Goal: Check status: Check status

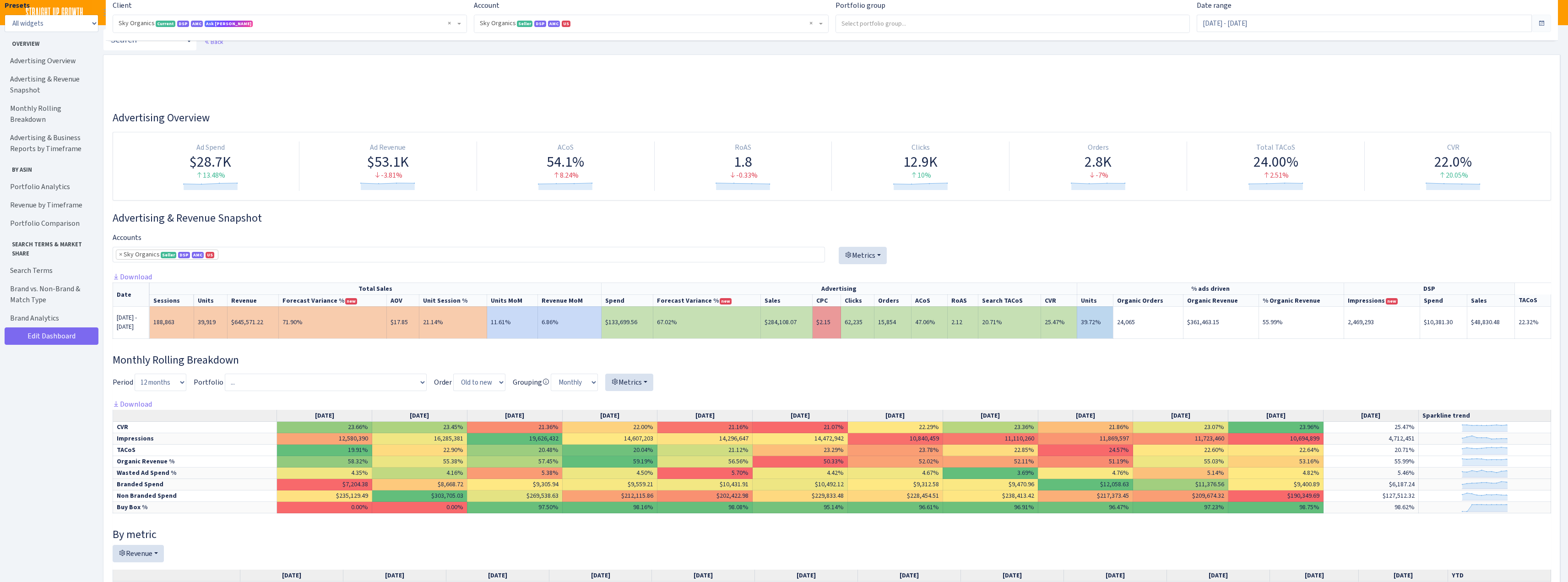
select select "[CREDIT_CARD_NUMBER]"
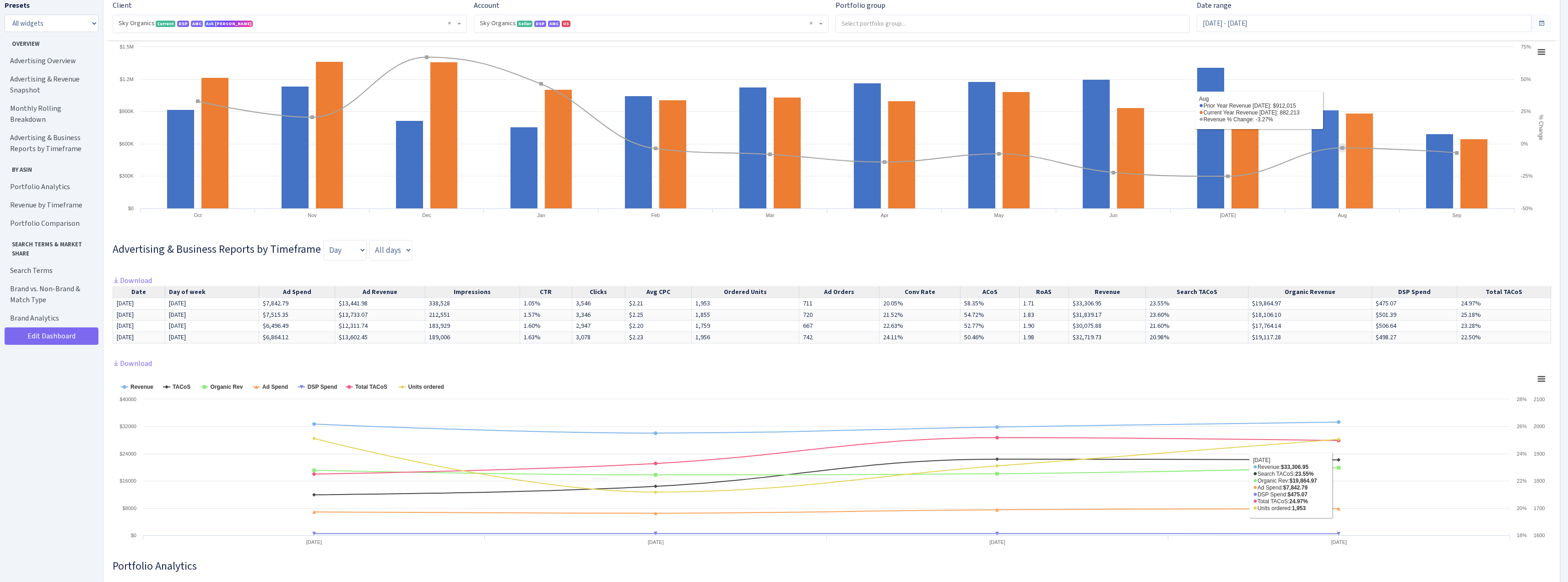
scroll to position [503, 0]
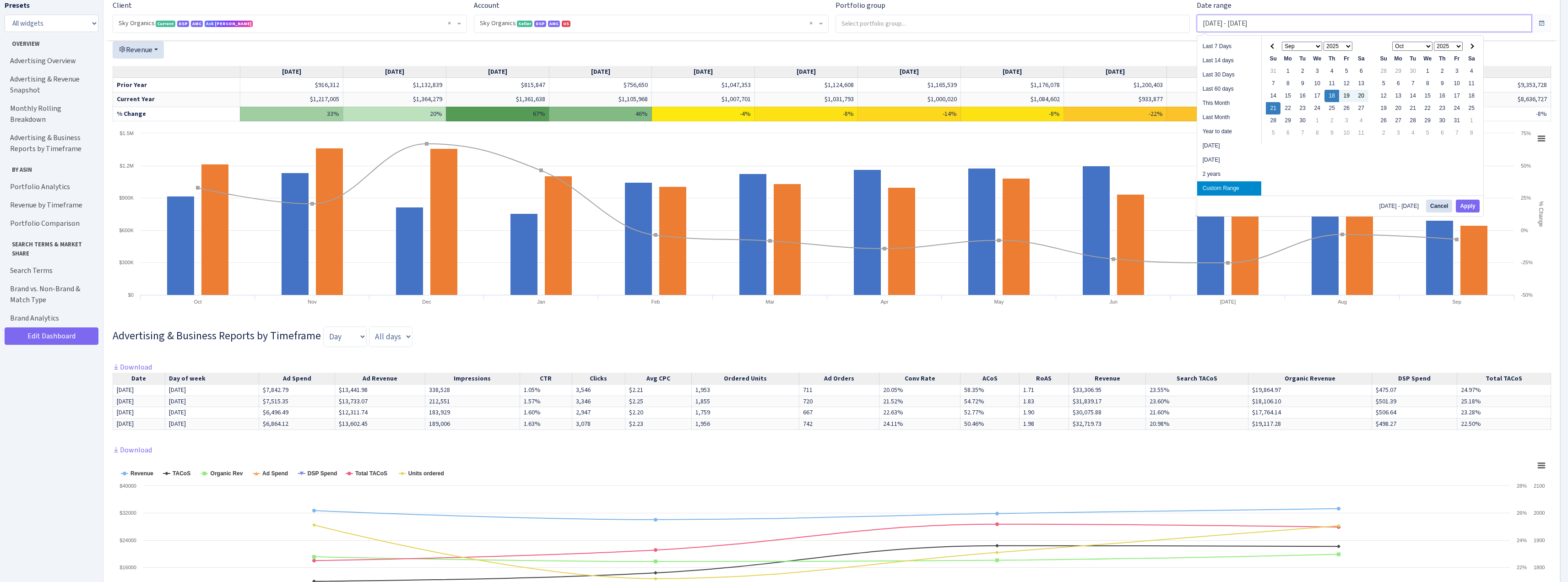
click at [1257, 22] on input "Sep 18, 2025 - Sep 21, 2025" at bounding box center [1364, 24] width 335 height 18
click at [1468, 206] on button "Apply" at bounding box center [1468, 206] width 24 height 13
type input "Sep 7, 2025 - Sep 13, 2025"
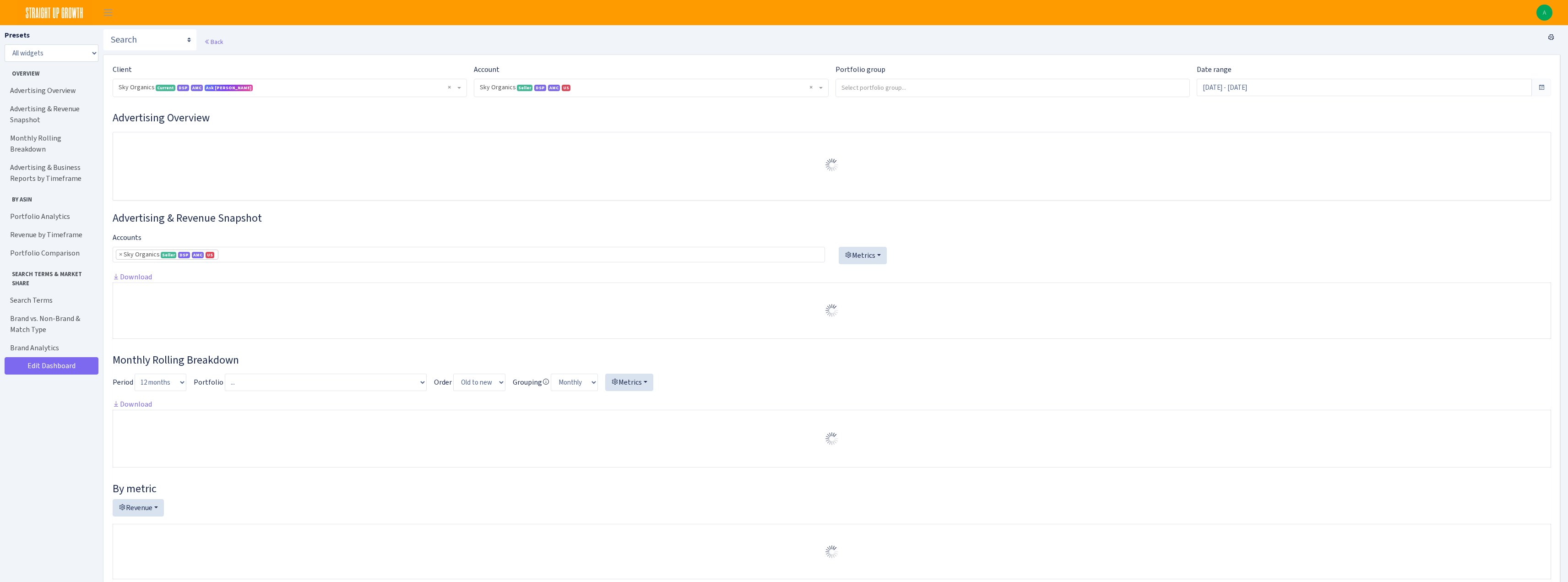
select select "[CREDIT_CARD_NUMBER]"
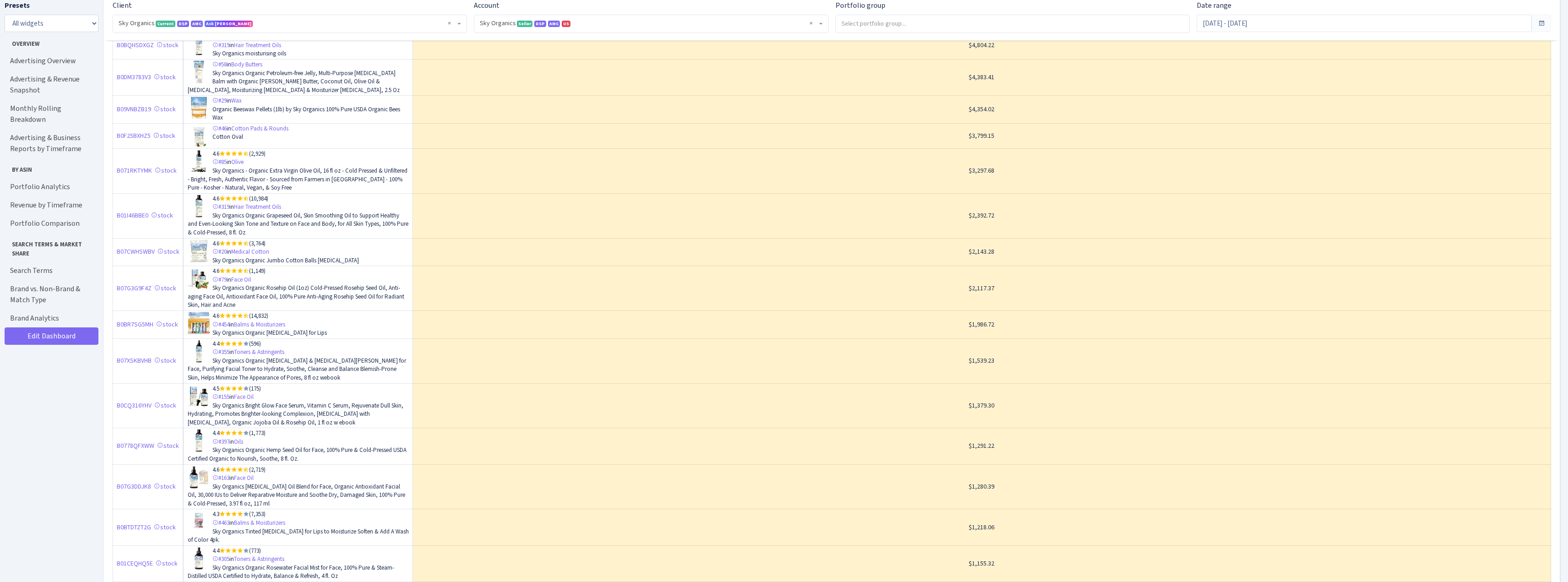
scroll to position [2517, 0]
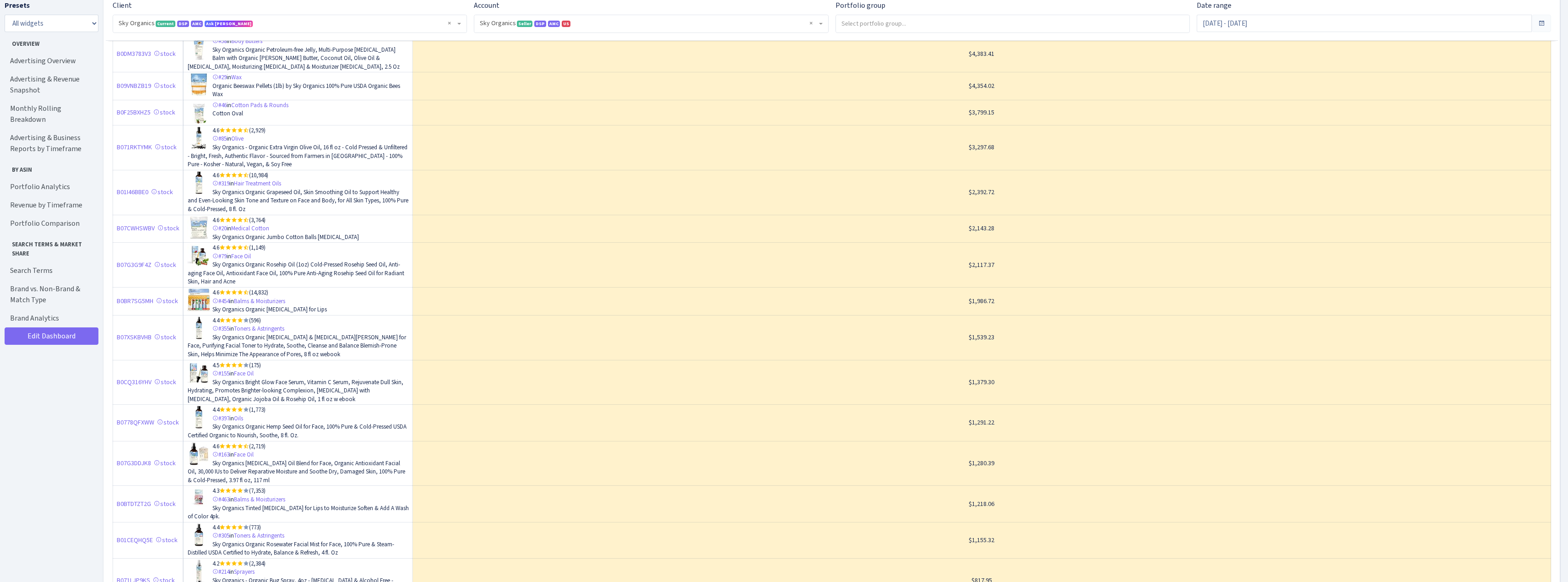
click at [67, 434] on div "Presets All widgets ☰ Overview ☰ Advertising Overview ☰ Advertising & Revenue S…" at bounding box center [51, 289] width 94 height 577
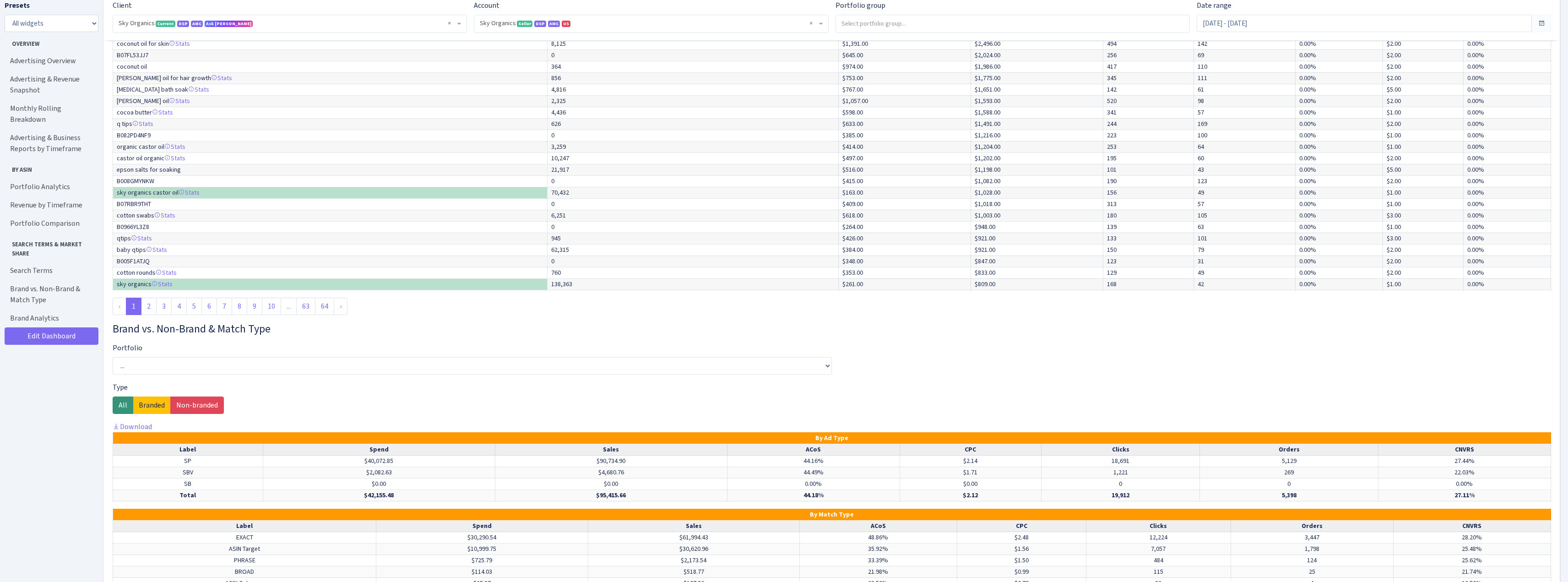
scroll to position [4042, 0]
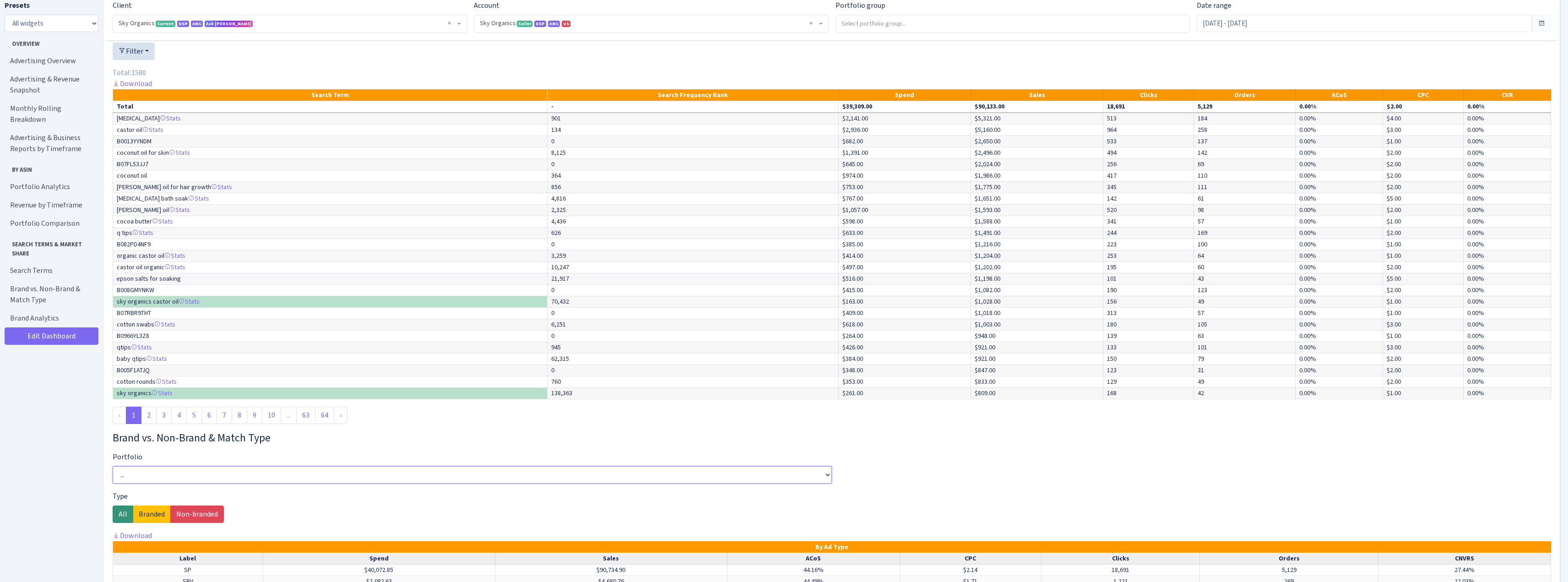
click at [290, 472] on select "... 16oz Castor Oil w/Wraps Almond Oil 16oz - SUG Baby Cotton Swabs - SUG Batan…" at bounding box center [472, 475] width 719 height 18
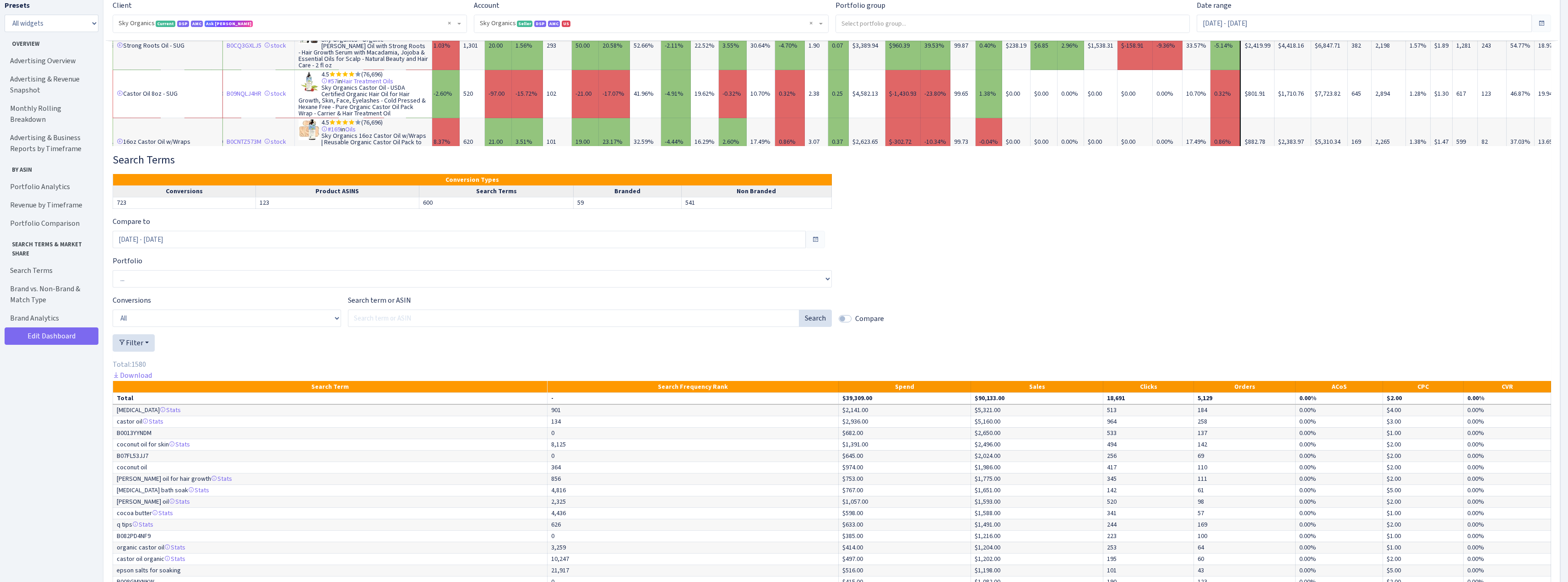
scroll to position [3720, 0]
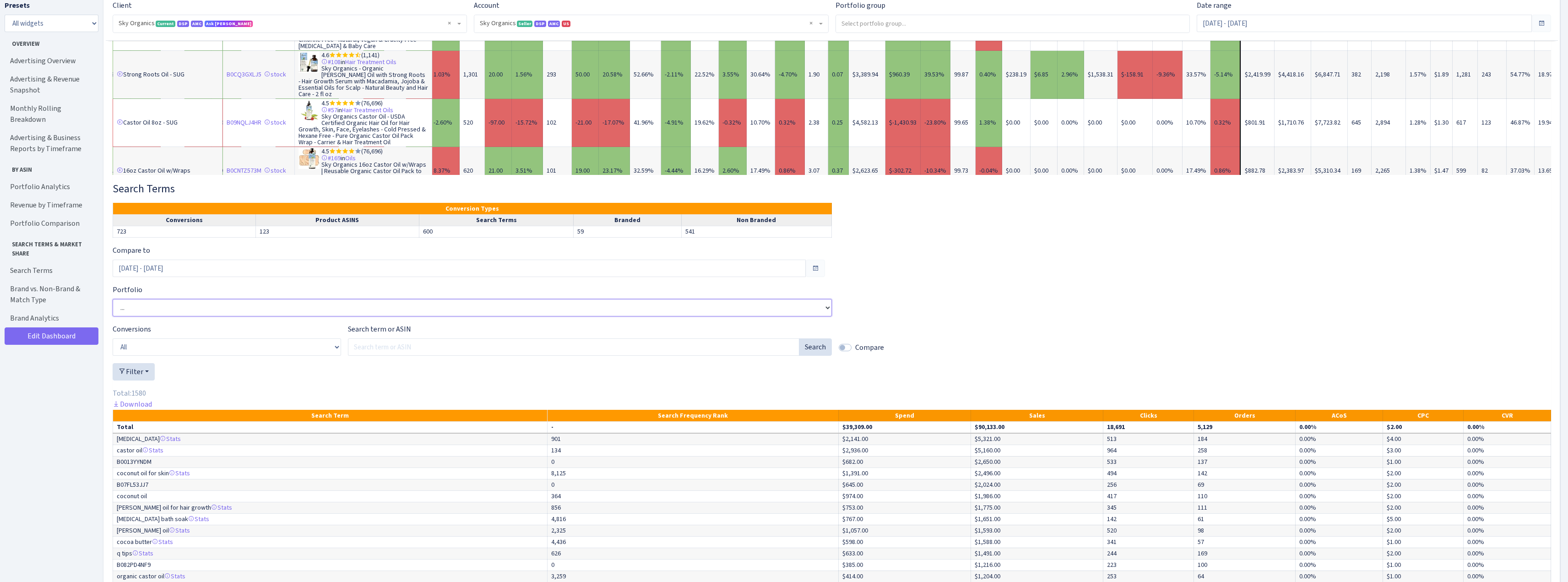
click at [208, 303] on select "... 16oz Castor Oil w/Wraps Almond Oil 16oz - SUG Baby Cotton Swabs - SUG Batan…" at bounding box center [472, 307] width 719 height 18
click at [85, 382] on div "Presets All widgets ☰ Overview ☰ Advertising Overview ☰ Advertising & Revenue S…" at bounding box center [51, 289] width 94 height 577
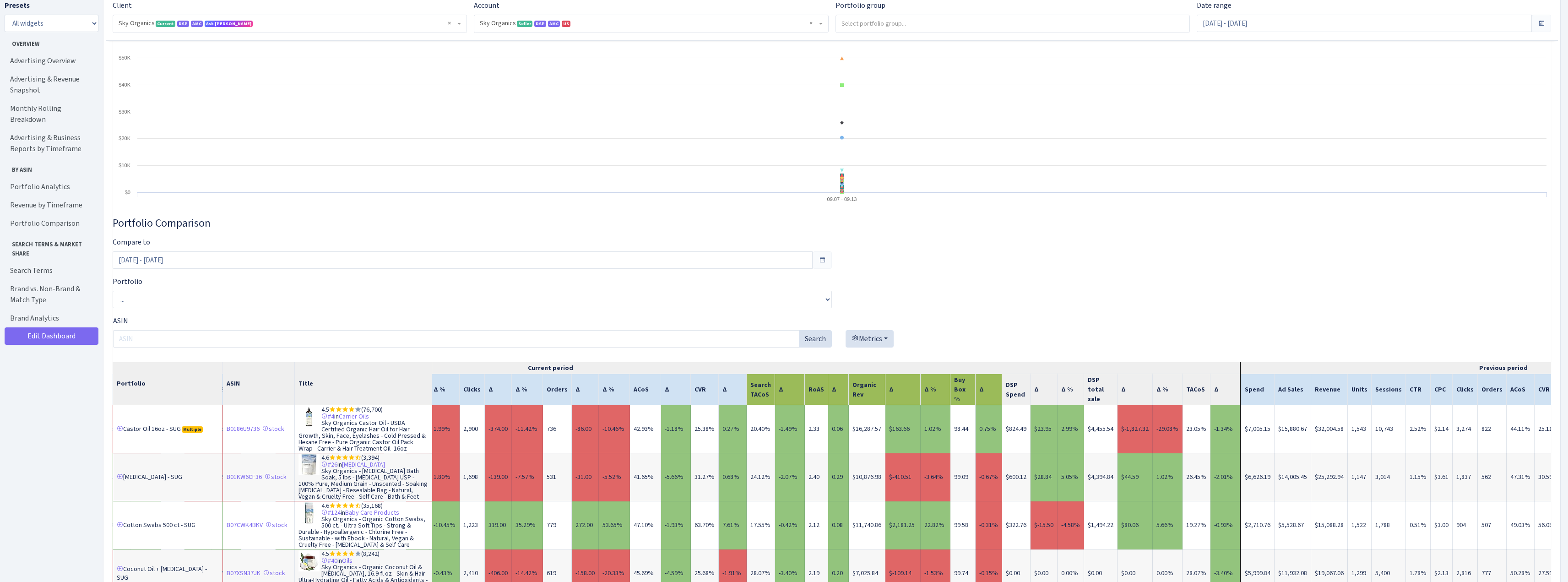
scroll to position [3126, 0]
click at [196, 300] on select "... 16oz Castor Oil w/Wraps Almond Oil 16oz - SUG Baby Cotton Swabs - SUG Batan…" at bounding box center [472, 300] width 719 height 18
click at [195, 300] on select "... 16oz Castor Oil w/Wraps Almond Oil 16oz - SUG Baby Cotton Swabs - SUG Batan…" at bounding box center [472, 300] width 719 height 18
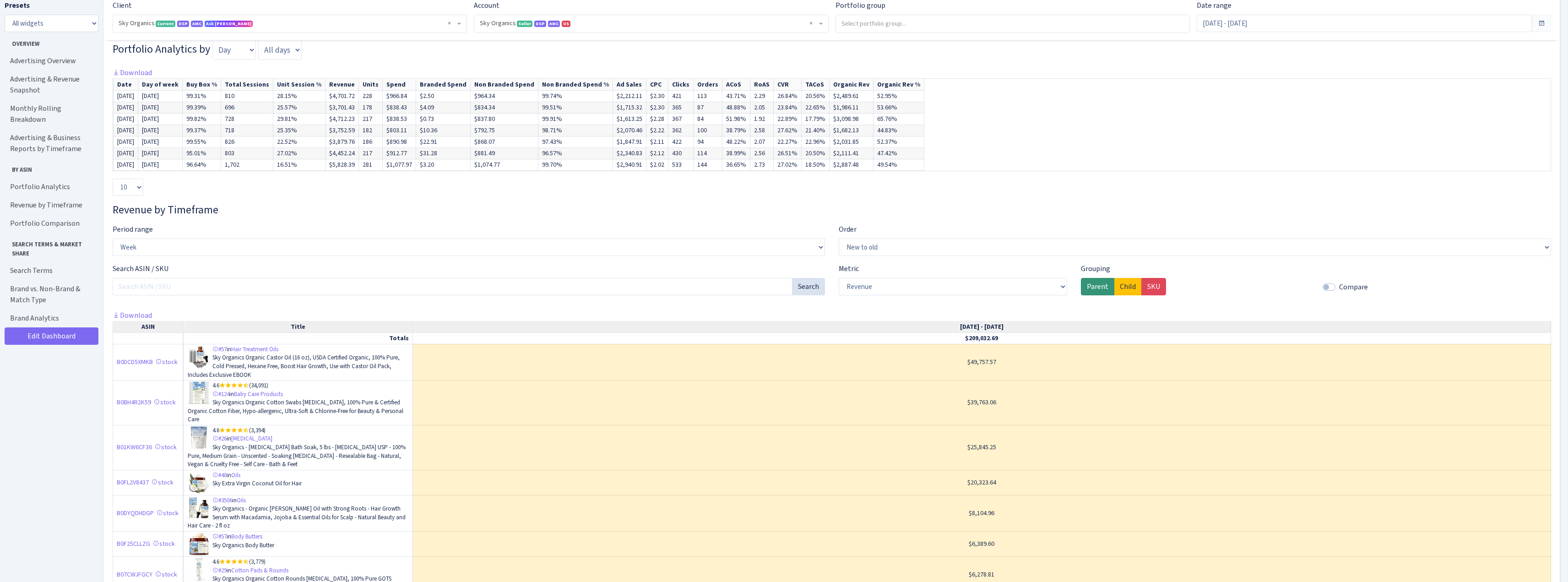
scroll to position [1844, 0]
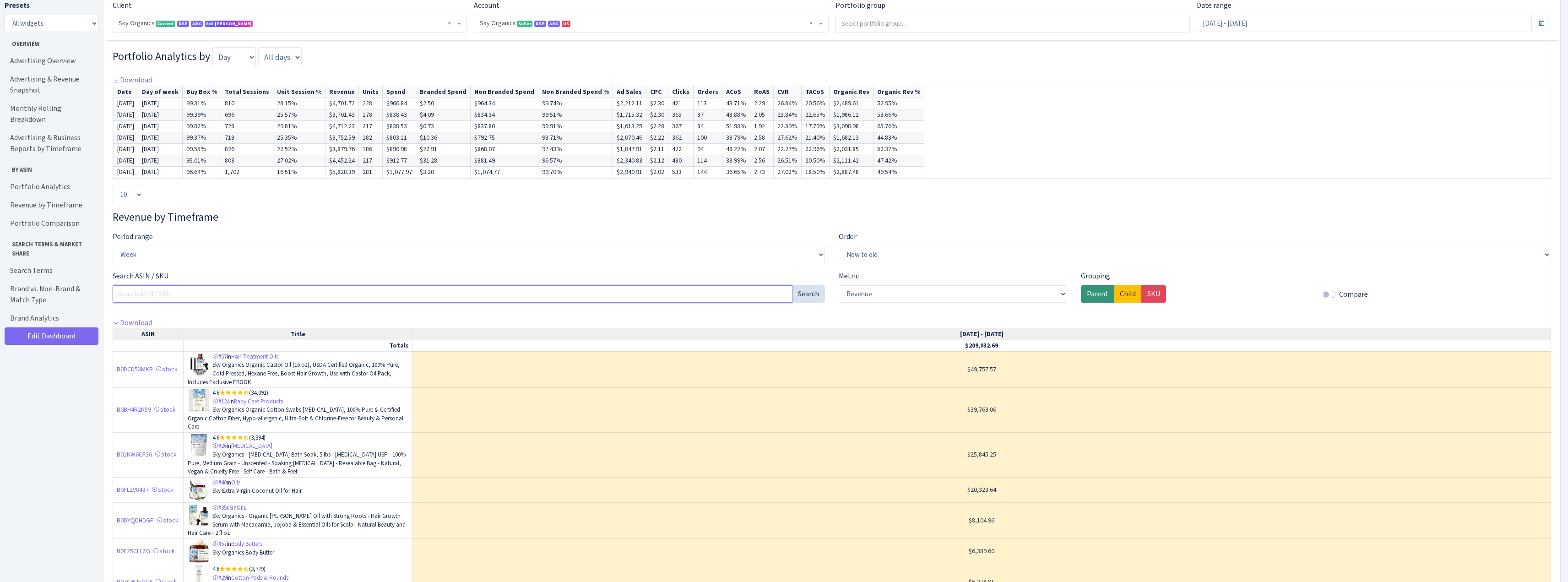
click at [307, 294] on input "Search ASIN / SKU" at bounding box center [452, 294] width 680 height 18
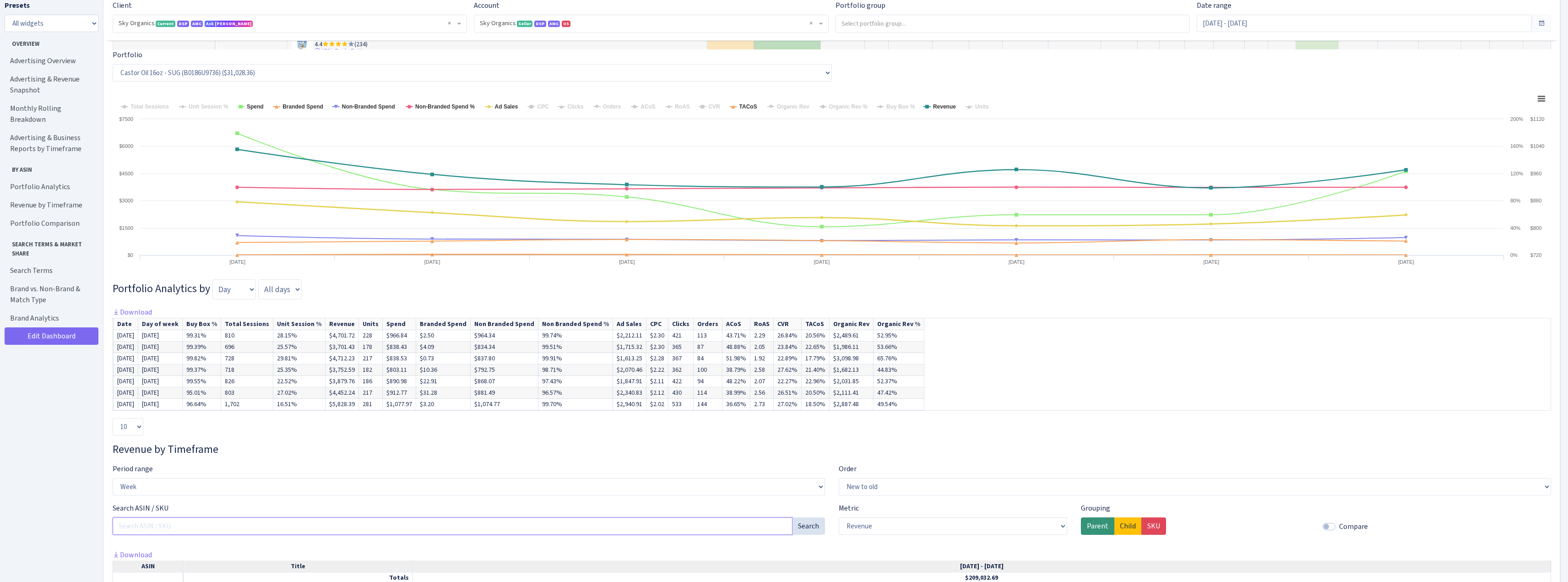
scroll to position [1616, 0]
click at [228, 280] on select "Day Week Month Quarter" at bounding box center [234, 286] width 43 height 20
click at [213, 276] on select "Day Week Month Quarter" at bounding box center [234, 286] width 43 height 20
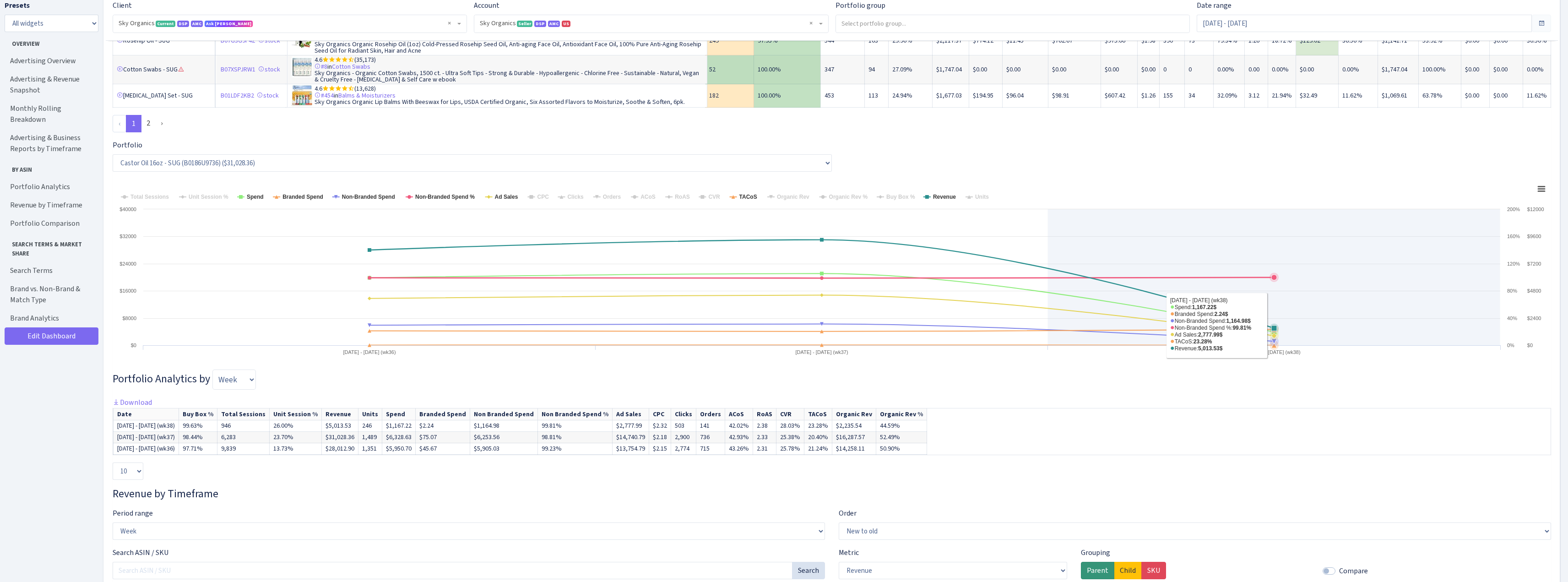
scroll to position [1524, 0]
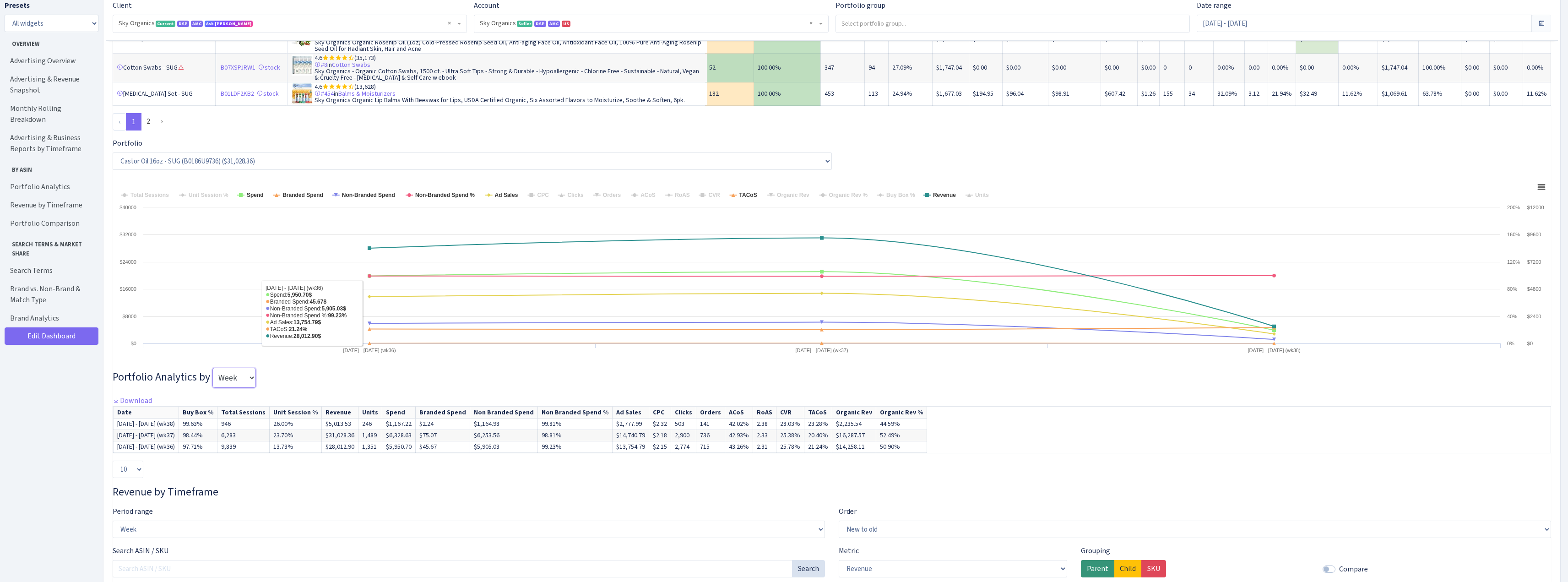
click at [235, 379] on select "Day Week Month Quarter" at bounding box center [234, 377] width 43 height 20
select select "day"
click at [213, 367] on select "Day Week Month Quarter" at bounding box center [234, 377] width 43 height 20
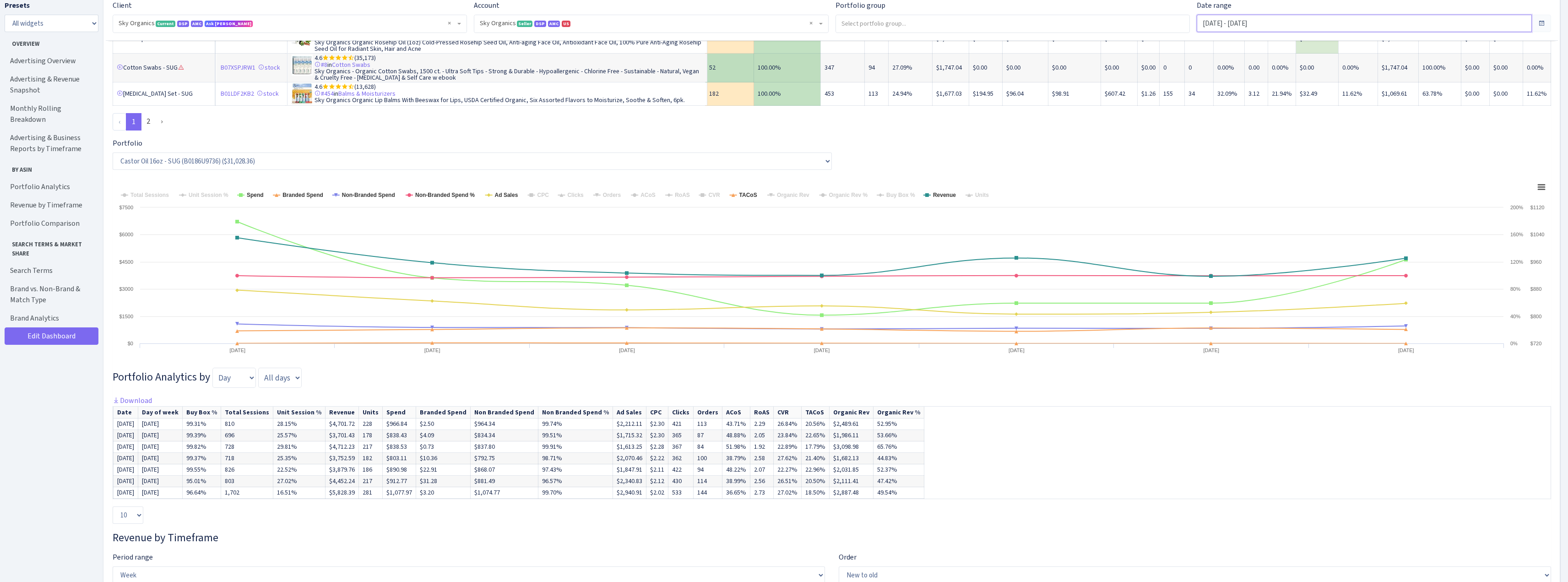
click at [1251, 32] on input "Sep 7, 2025 - Sep 13, 2025" at bounding box center [1364, 24] width 335 height 18
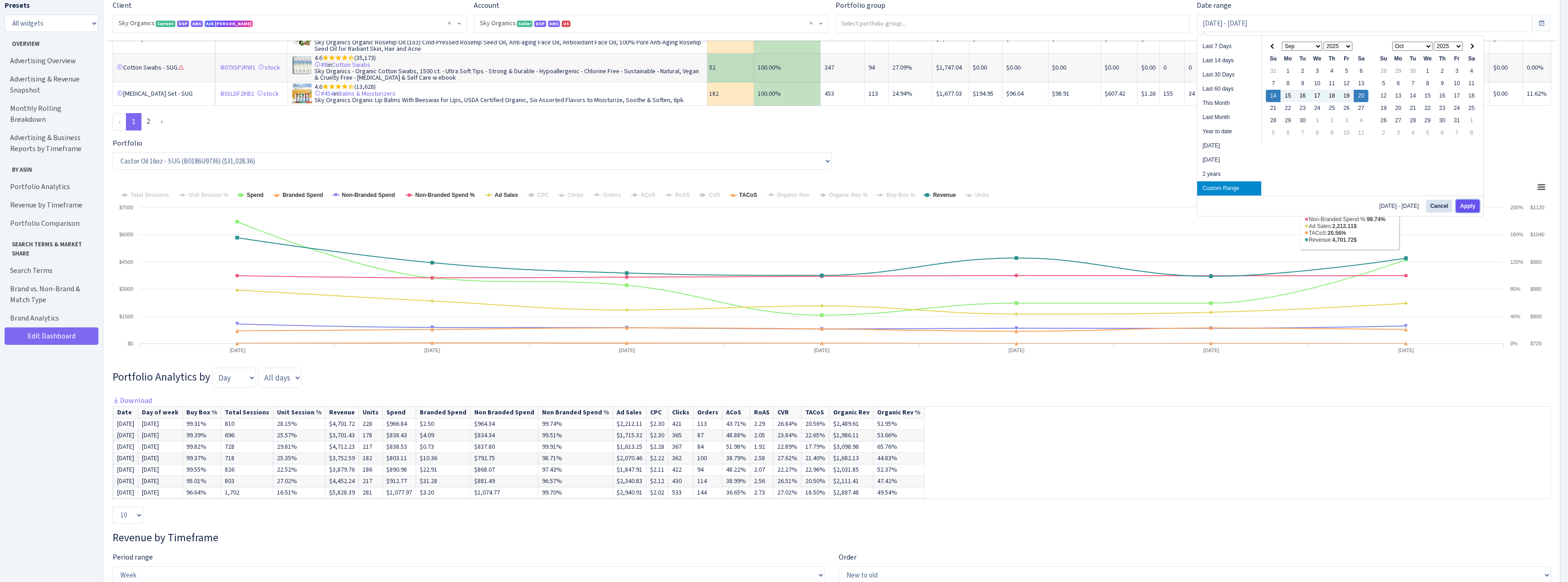
click at [1467, 207] on button "Apply" at bounding box center [1468, 206] width 24 height 13
type input "Sep 14, 2025 - Sep 20, 2025"
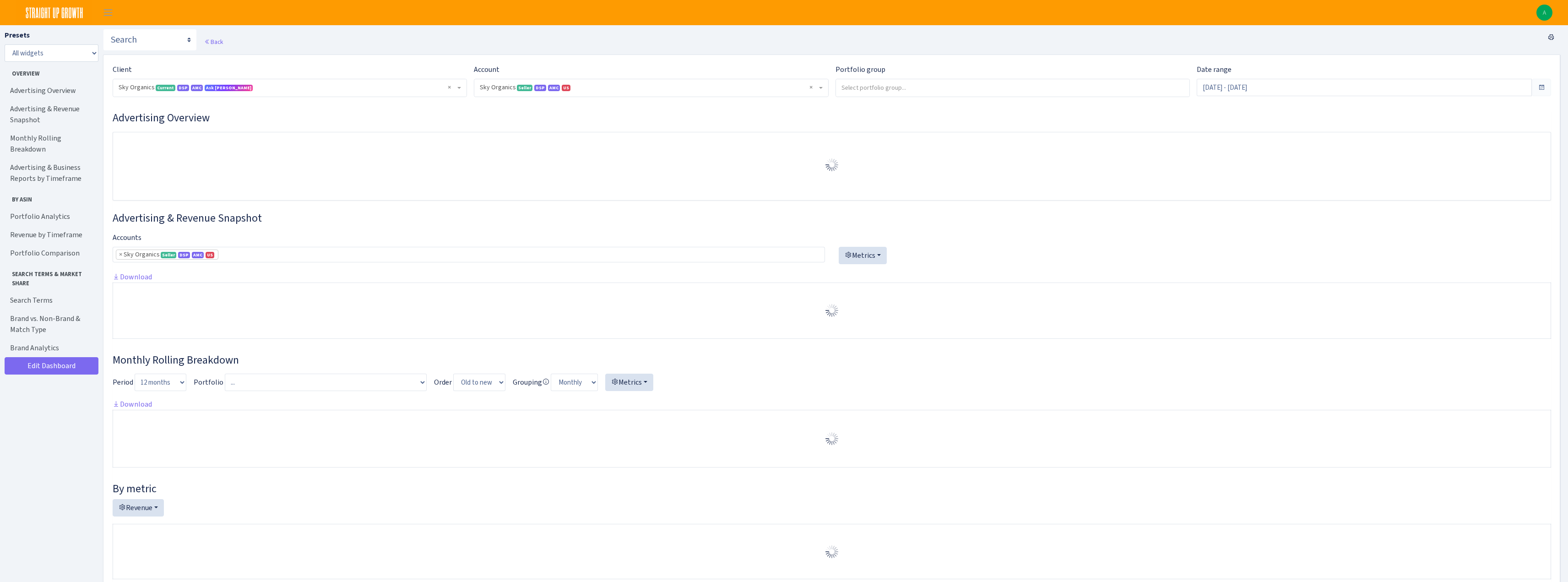
select select "[CREDIT_CARD_NUMBER]"
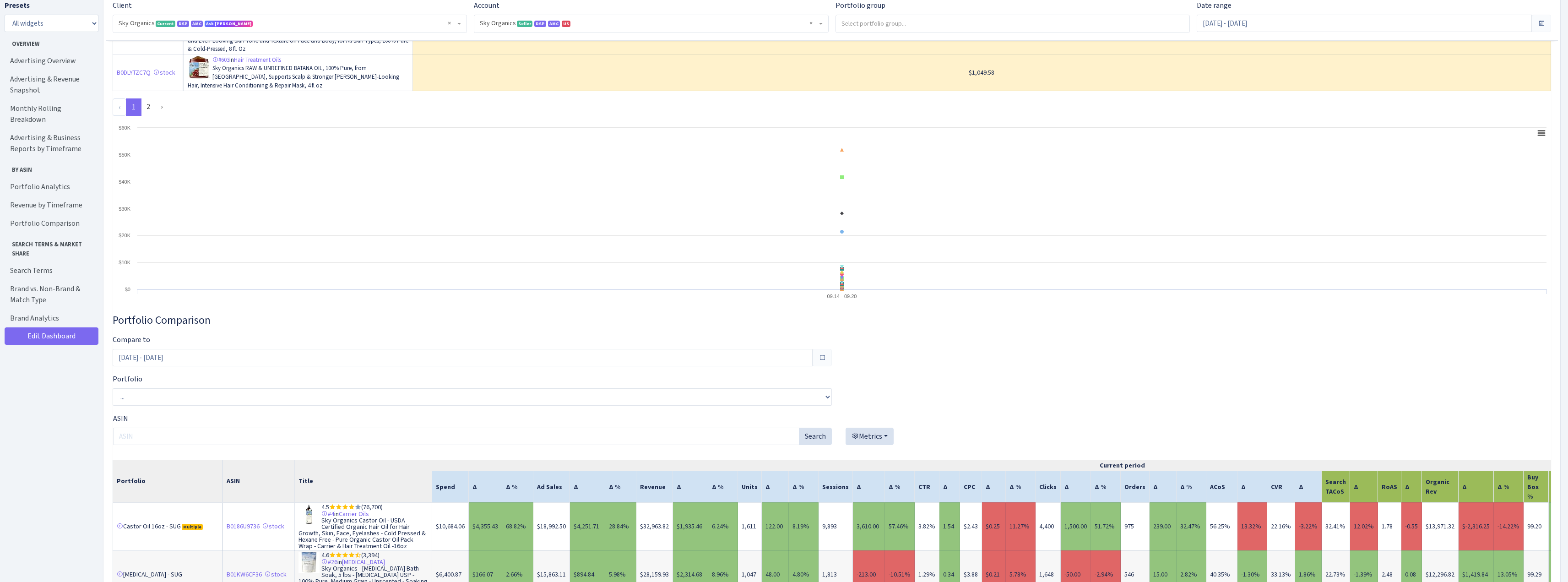
scroll to position [3295, 0]
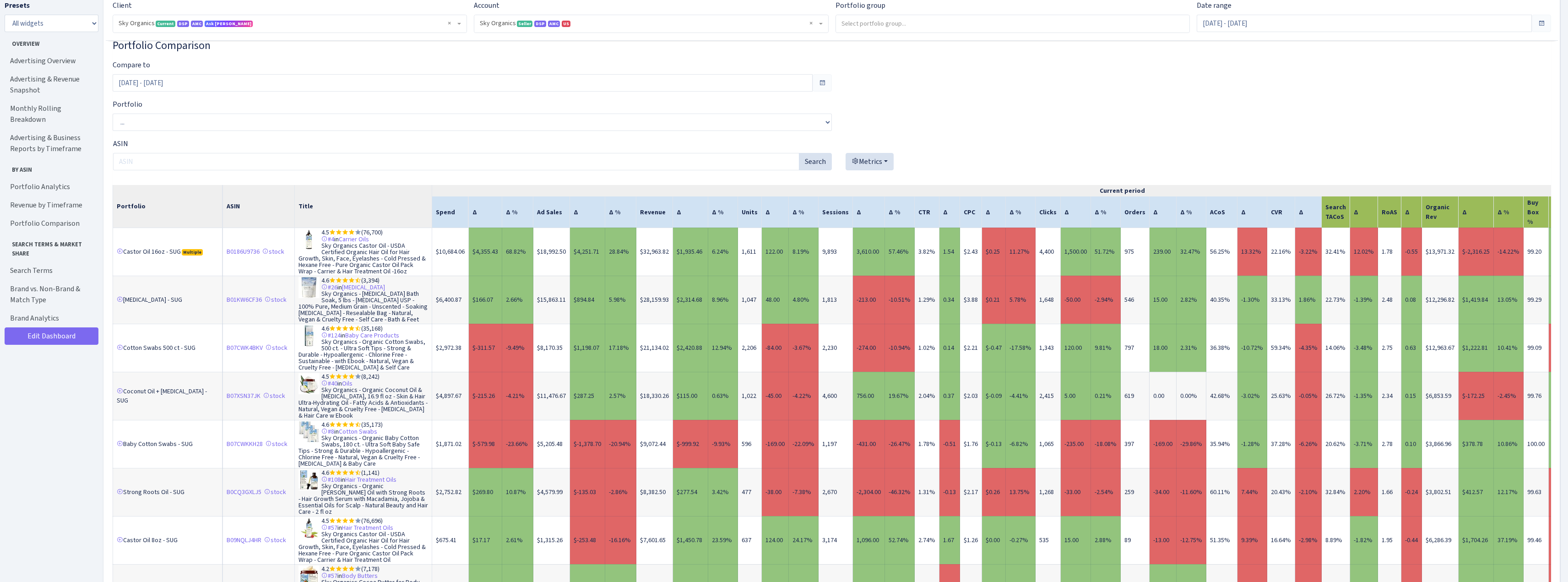
click at [1329, 143] on div "Metrics Spend Ad Sales Units Units Sessions CTR CPC ACoS Clicks Orders CVR Sear…" at bounding box center [1191, 158] width 719 height 39
click at [1279, 260] on td "22.16%" at bounding box center [1280, 251] width 28 height 48
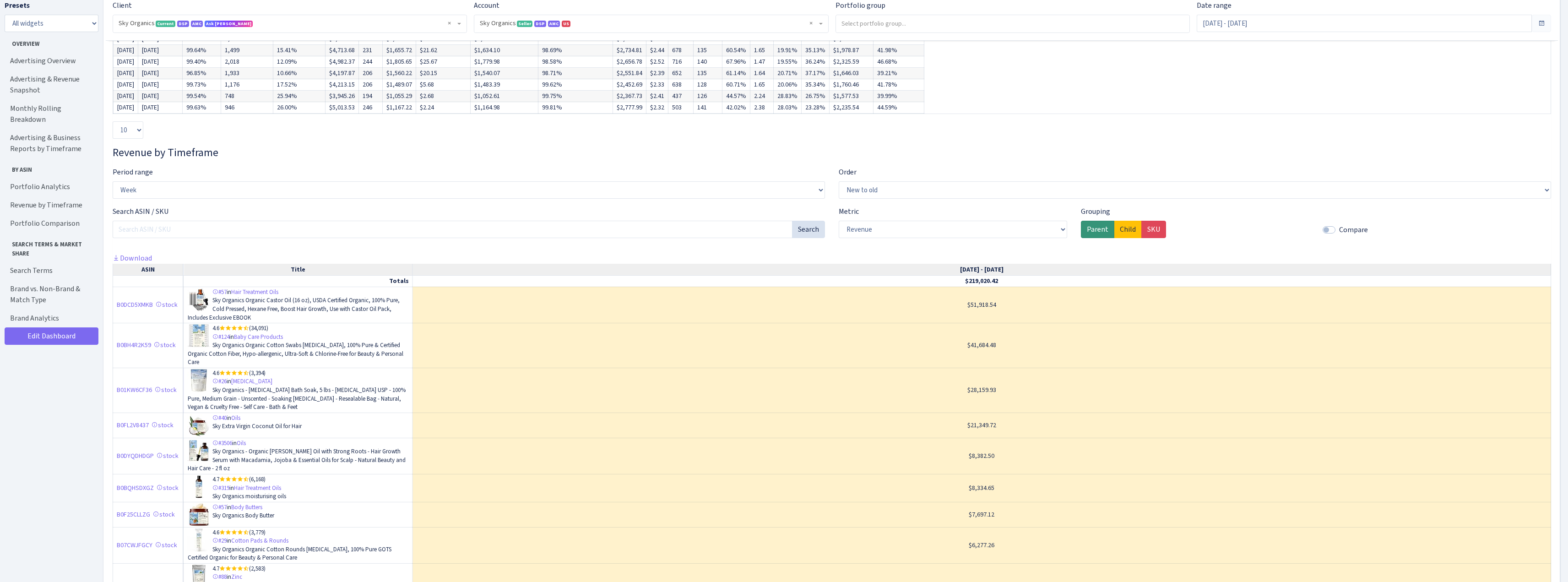
scroll to position [1753, 0]
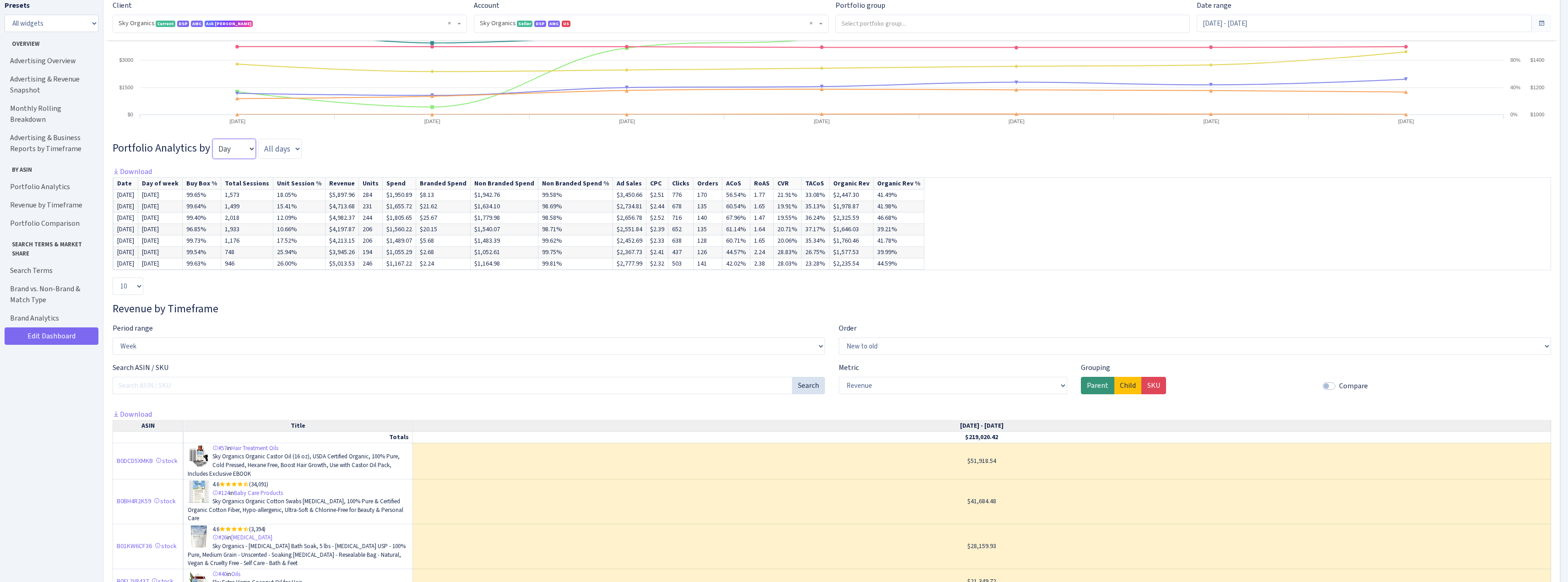
click at [231, 156] on select "Day Week Month Quarter" at bounding box center [234, 149] width 43 height 20
select select "week"
click at [213, 139] on select "Day Week Month Quarter" at bounding box center [234, 149] width 43 height 20
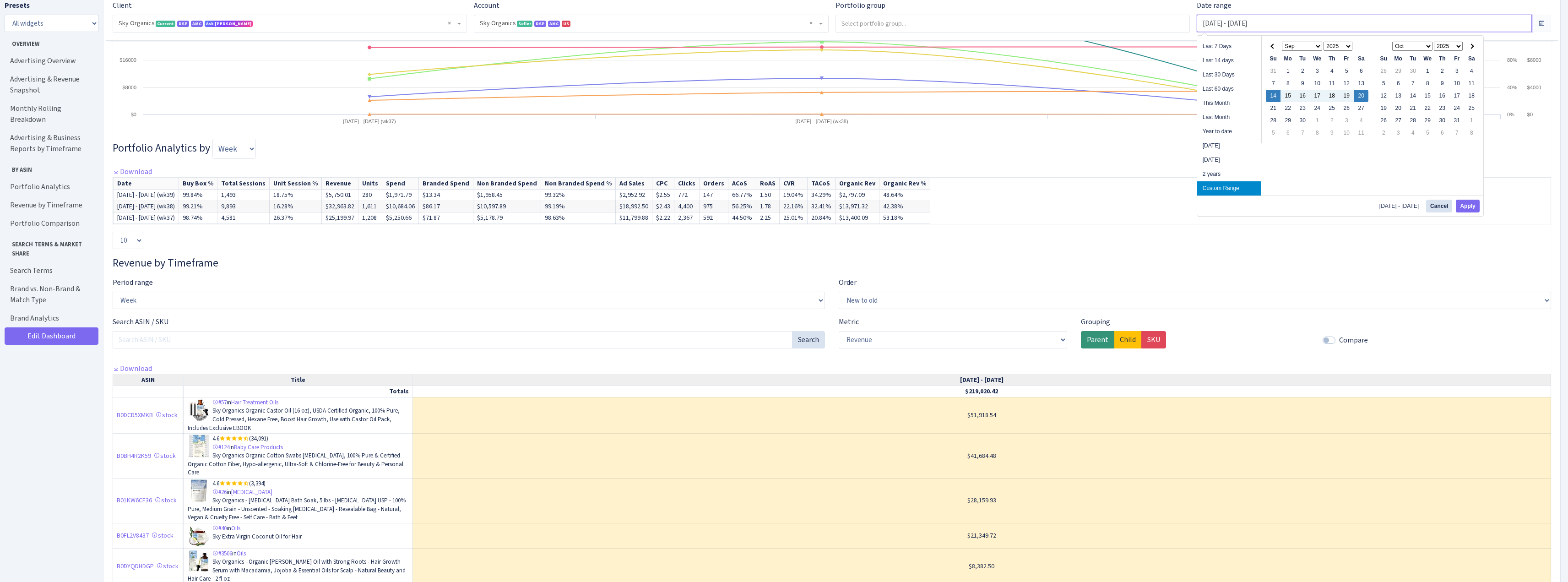
click at [1238, 22] on input "Sep 14, 2025 - Sep 20, 2025" at bounding box center [1364, 24] width 335 height 18
click at [1140, 127] on rect at bounding box center [831, 39] width 1438 height 183
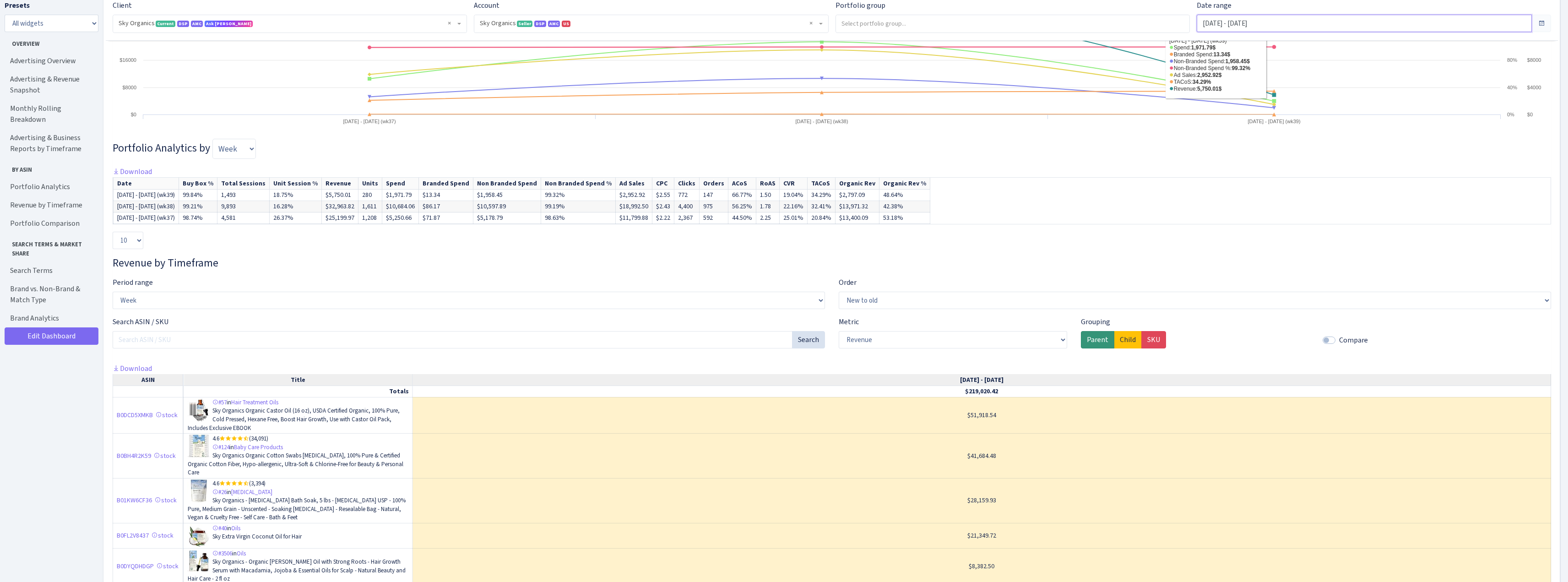
click at [1332, 22] on input "Sep 14, 2025 - Sep 20, 2025" at bounding box center [1364, 24] width 335 height 18
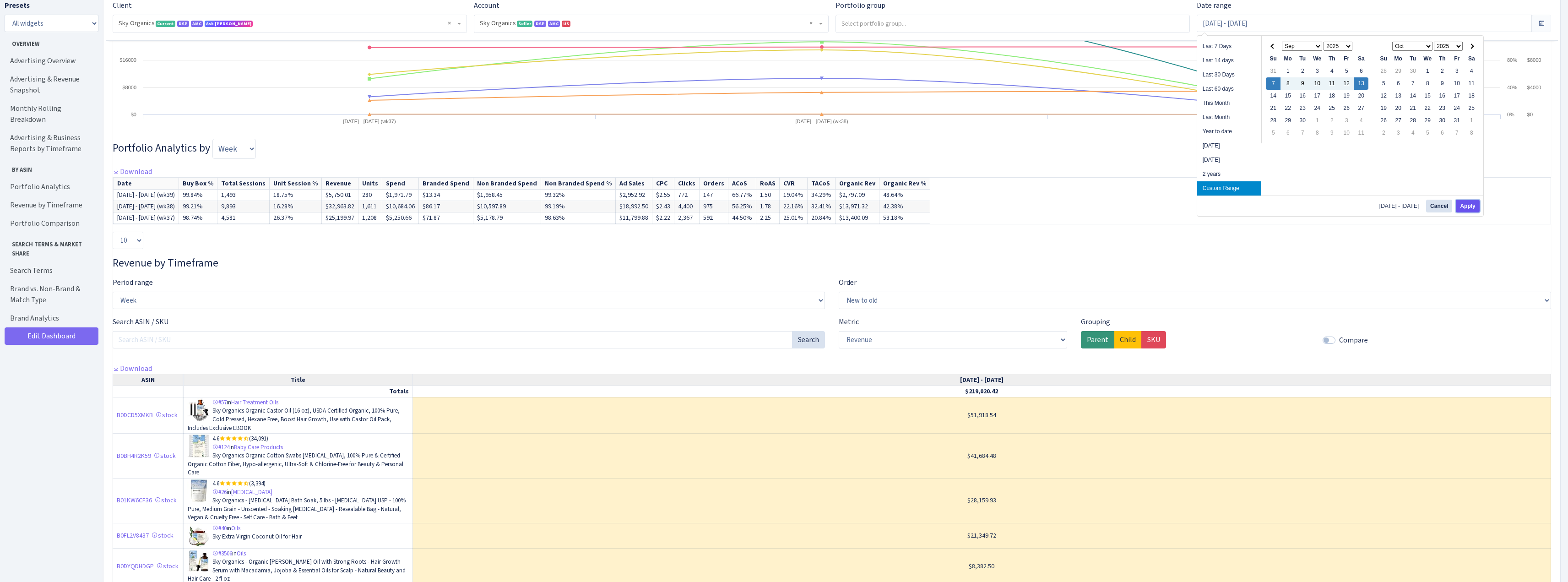
click at [1466, 202] on button "Apply" at bounding box center [1468, 206] width 24 height 13
type input "Sep 7, 2025 - Sep 13, 2025"
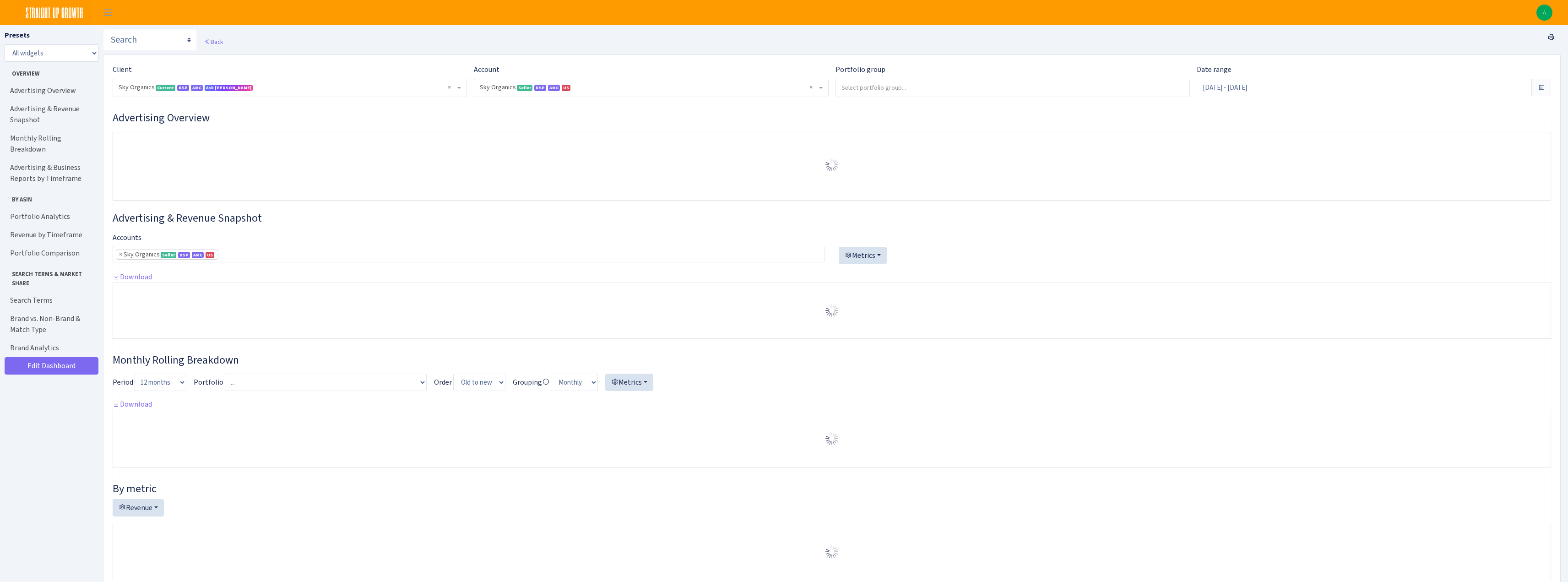
select select "[CREDIT_CARD_NUMBER]"
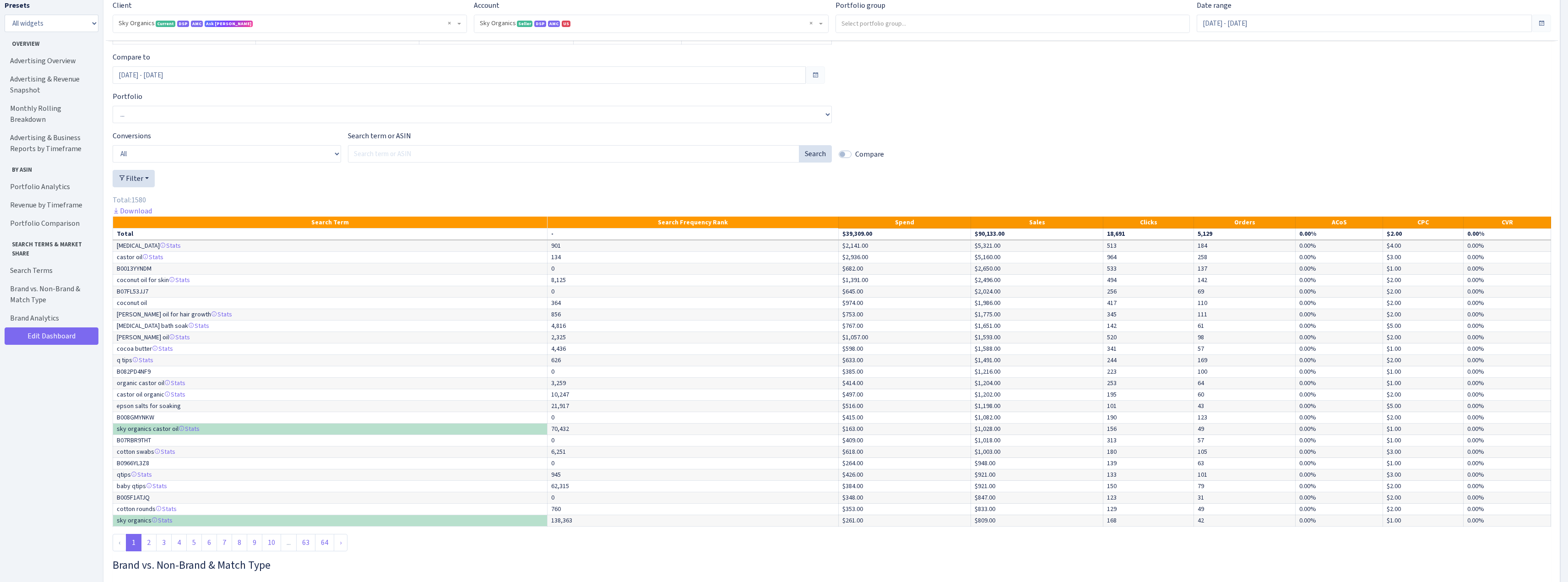
scroll to position [3158, 0]
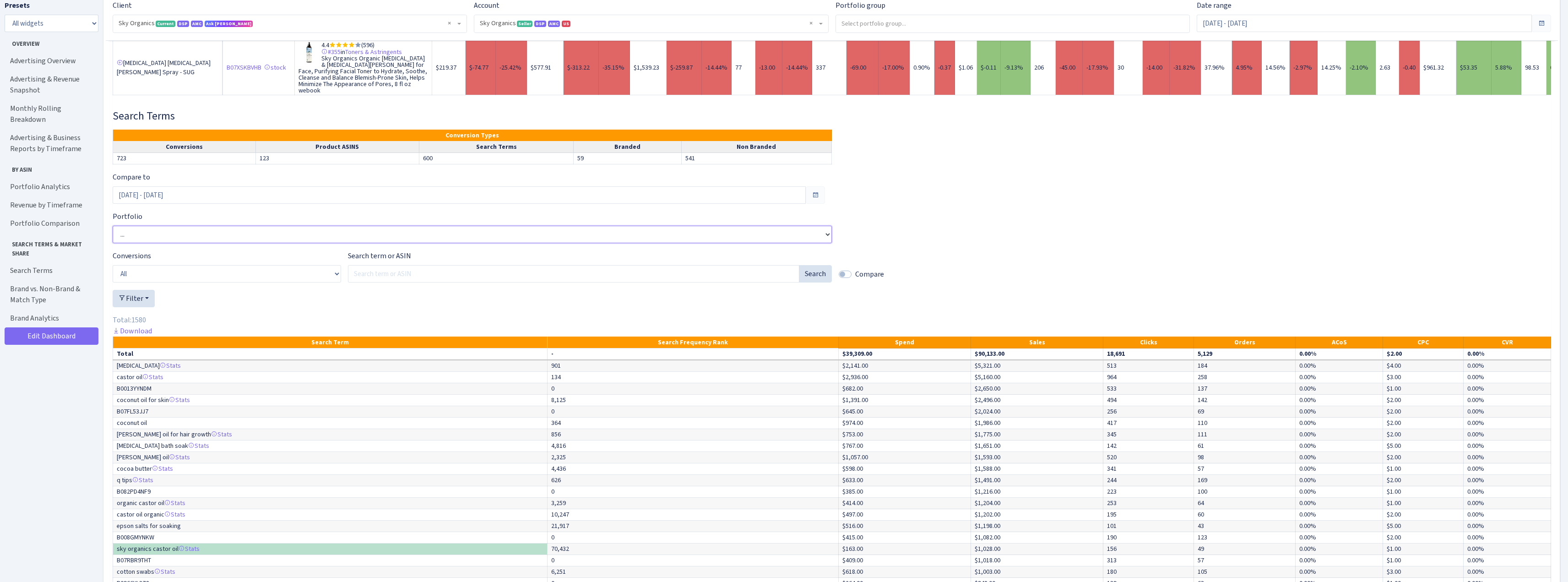
click at [343, 232] on select "... 16oz Castor Oil w/Wraps Almond Oil 16oz - SUG Baby Cotton Swabs - SUG Batan…" at bounding box center [472, 234] width 719 height 18
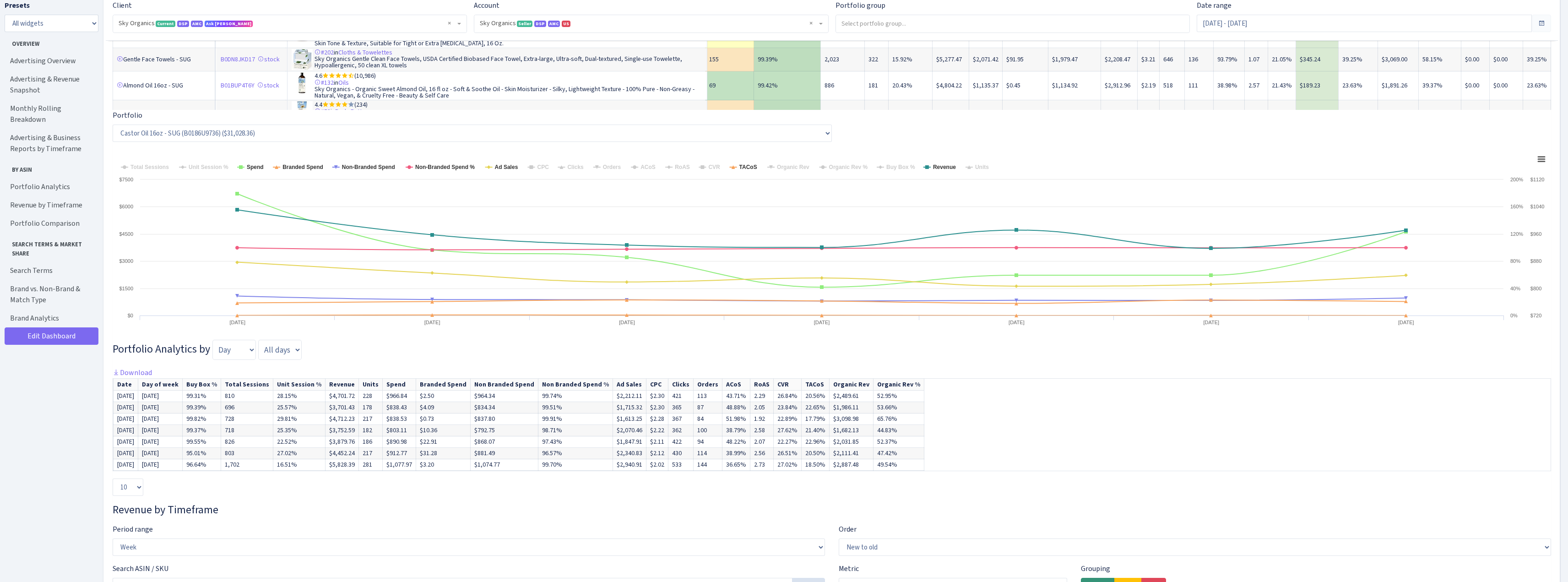
scroll to position [1511, 0]
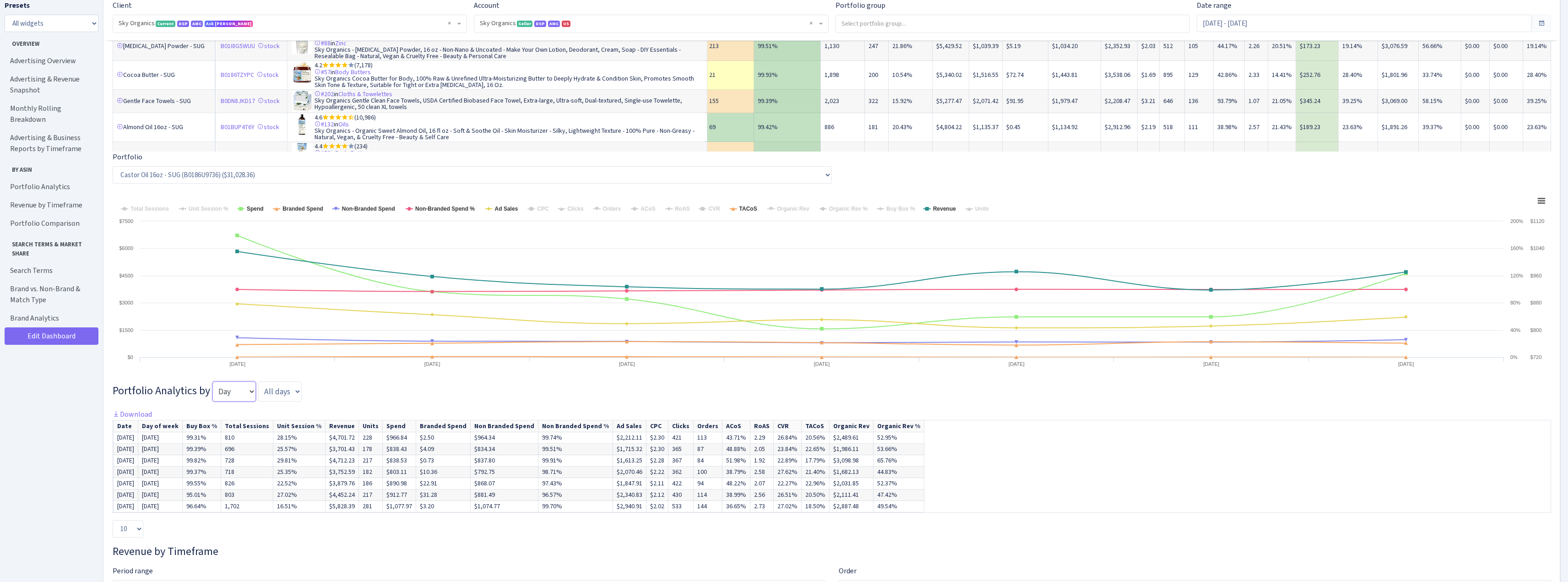
click at [230, 397] on select "Day Week Month Quarter" at bounding box center [234, 391] width 43 height 20
select select "week"
click at [213, 381] on select "Day Week Month Quarter" at bounding box center [234, 391] width 43 height 20
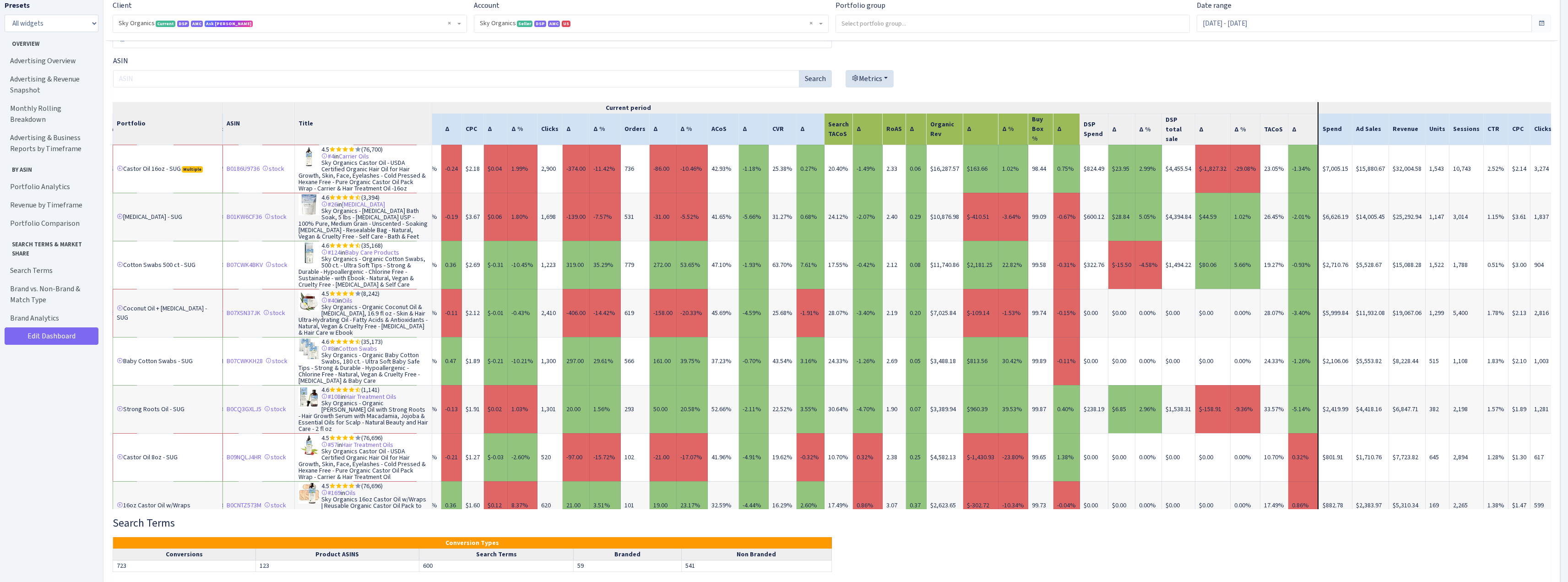
scroll to position [0, 503]
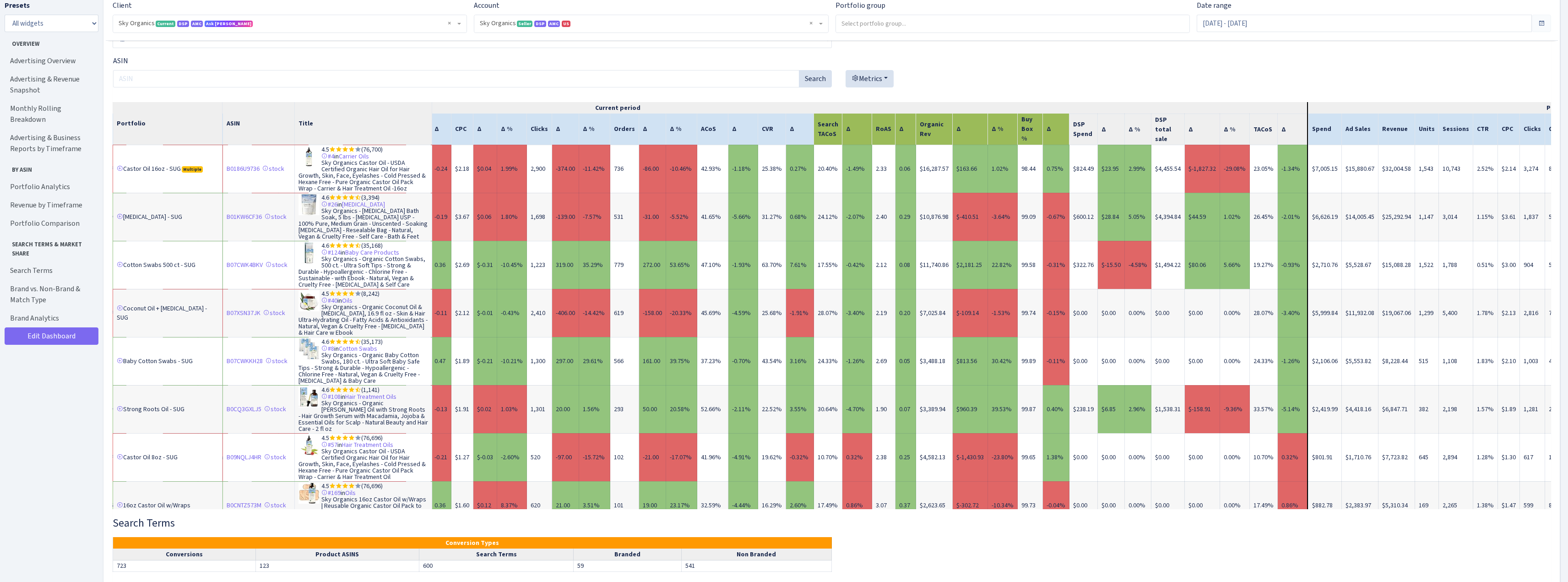
click at [1178, 63] on div "Metrics Spend Ad Sales Units Units Sessions CTR CPC ACoS Clicks Orders CVR Sear…" at bounding box center [1191, 75] width 719 height 39
click at [1258, 24] on input "[DATE] - [DATE]" at bounding box center [1364, 24] width 335 height 18
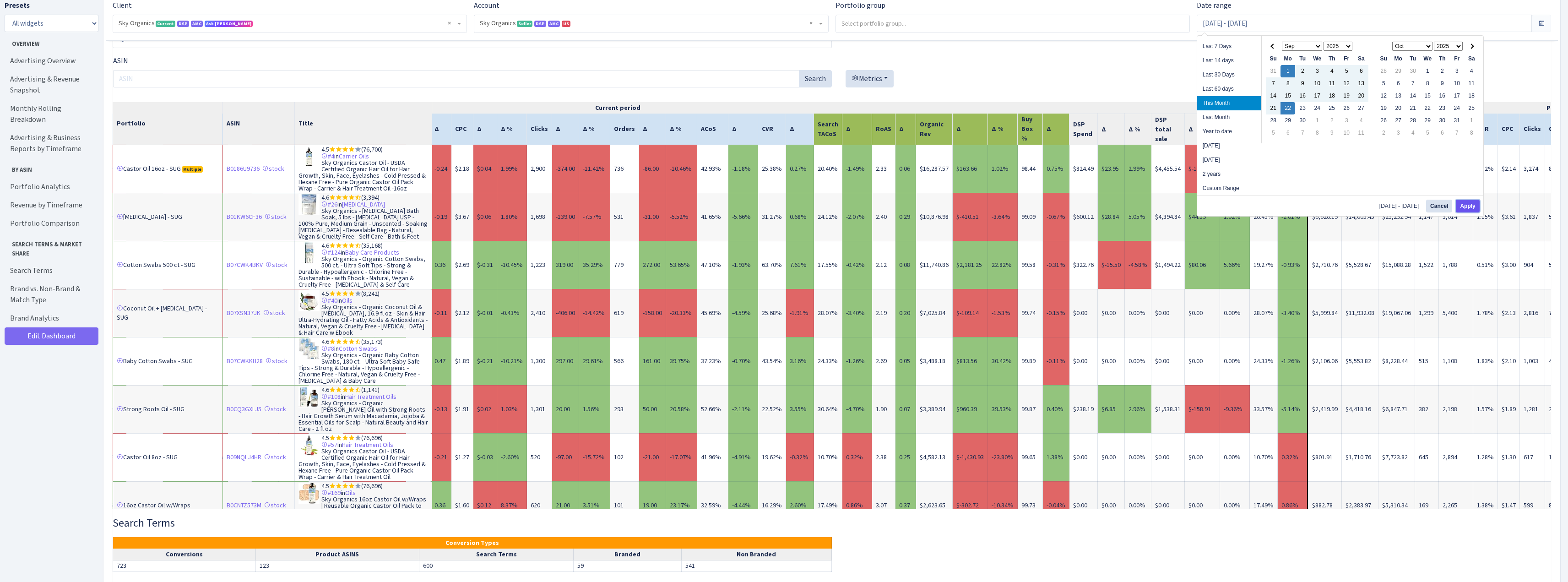
click at [1462, 206] on button "Apply" at bounding box center [1468, 206] width 24 height 13
type input "Sep 1, 2025 - Sep 22, 2025"
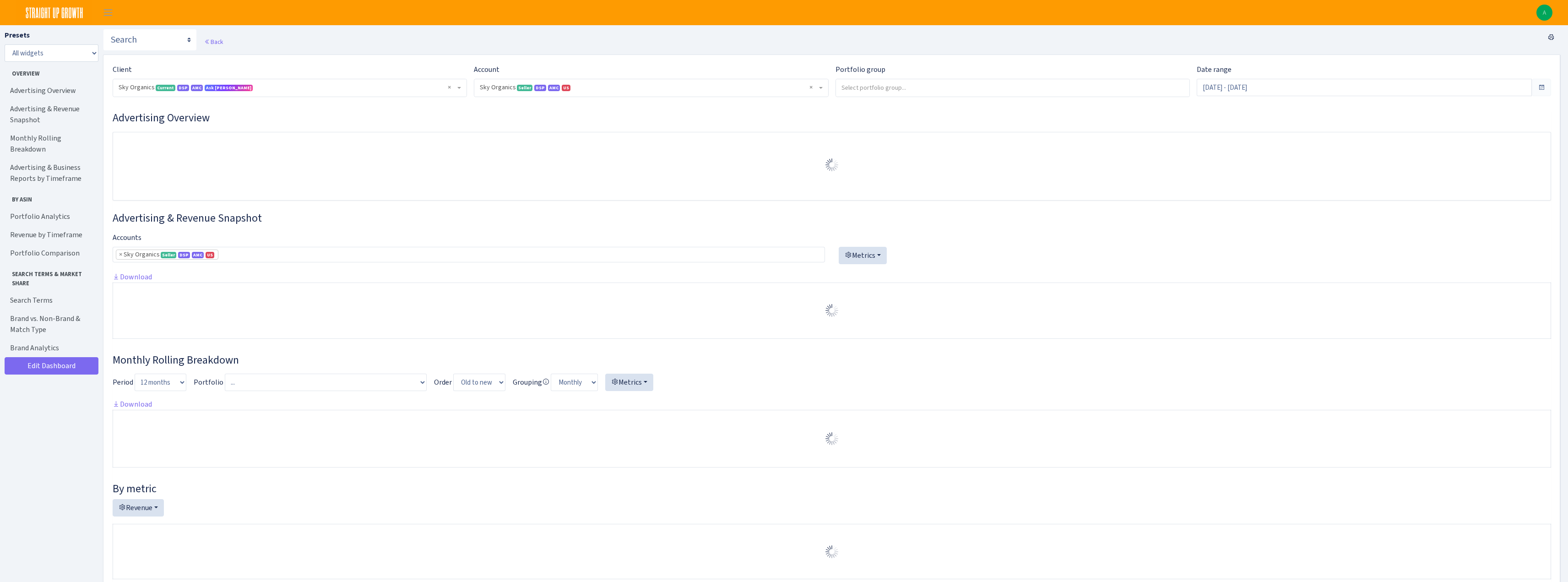
select select "[CREDIT_CARD_NUMBER]"
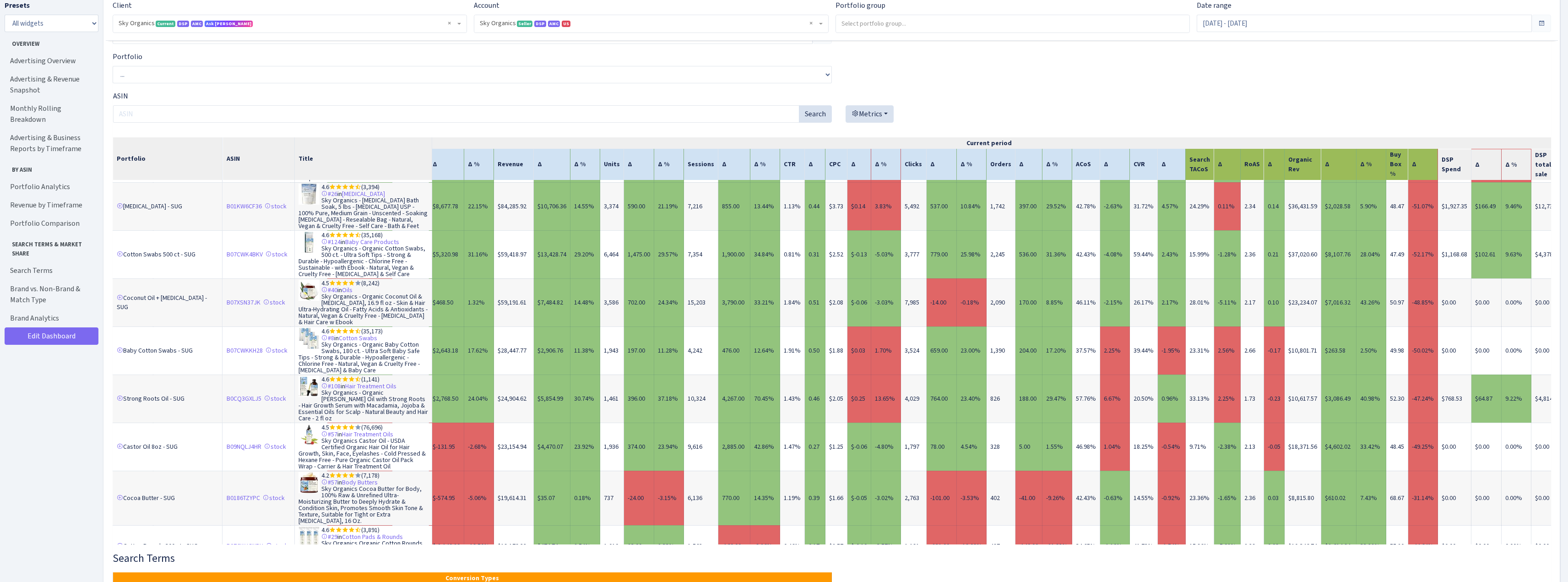
scroll to position [0, 142]
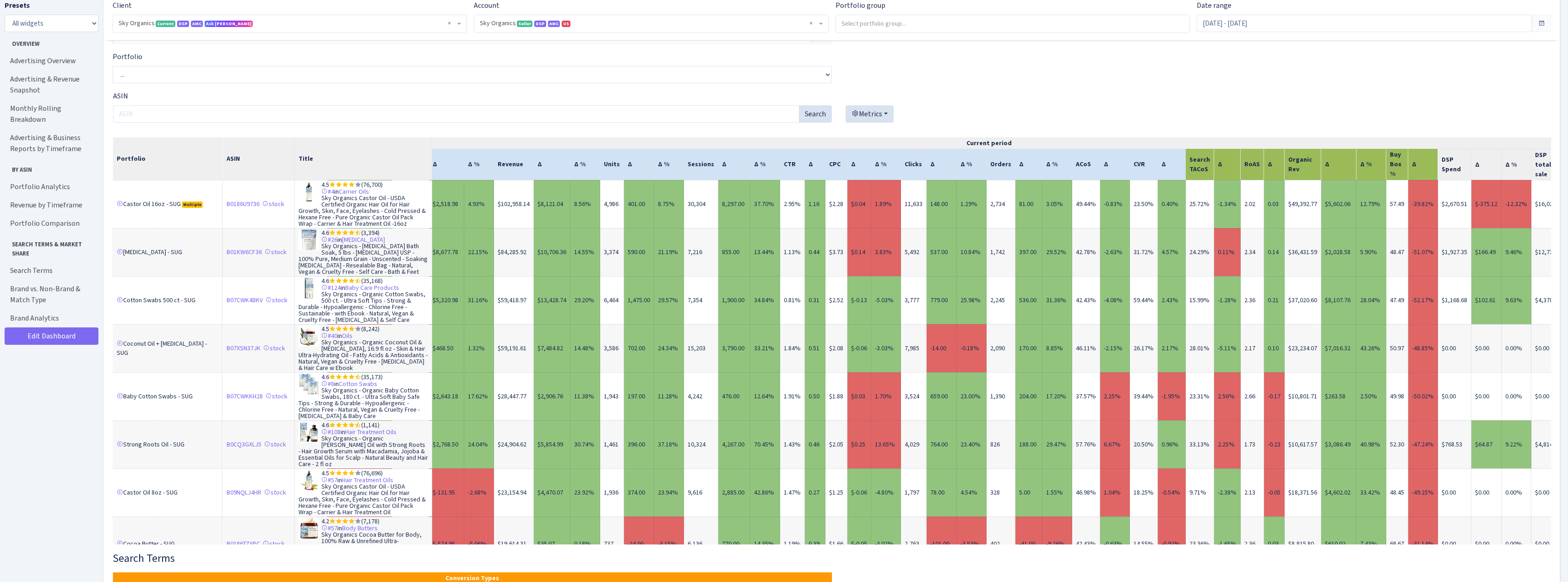
click at [1305, 264] on td "$36,431.59" at bounding box center [1302, 251] width 36 height 48
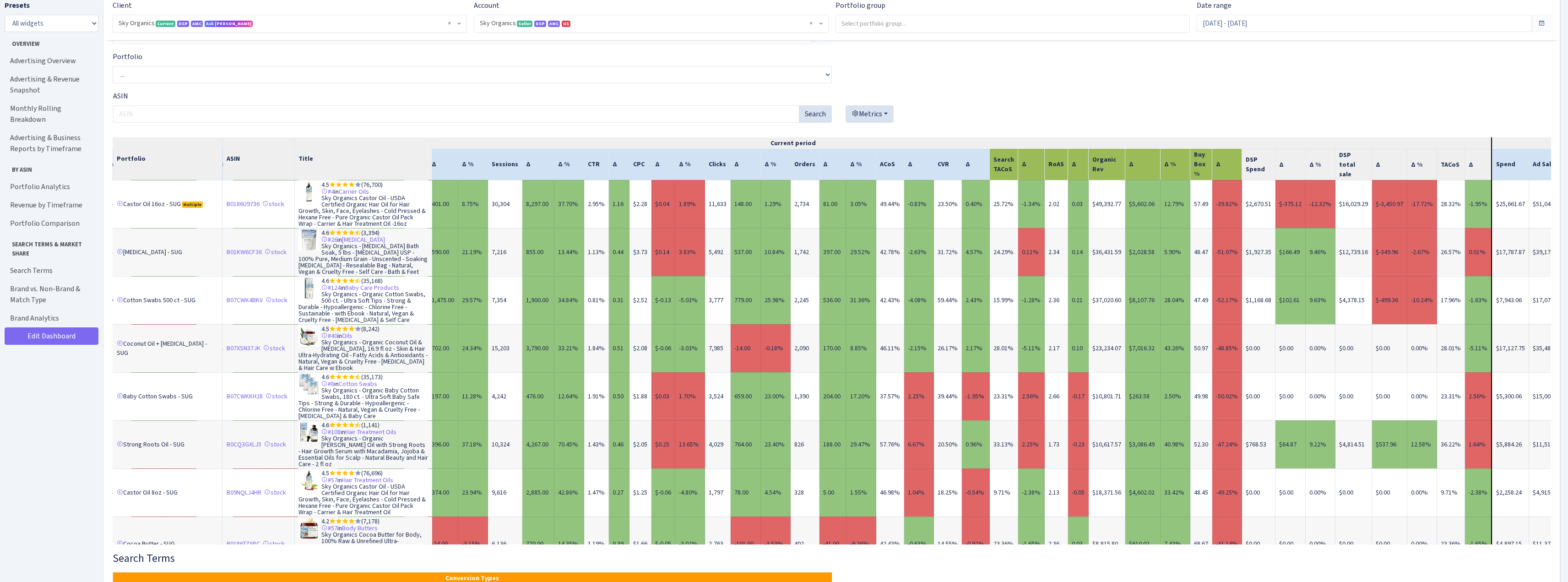
scroll to position [0, 379]
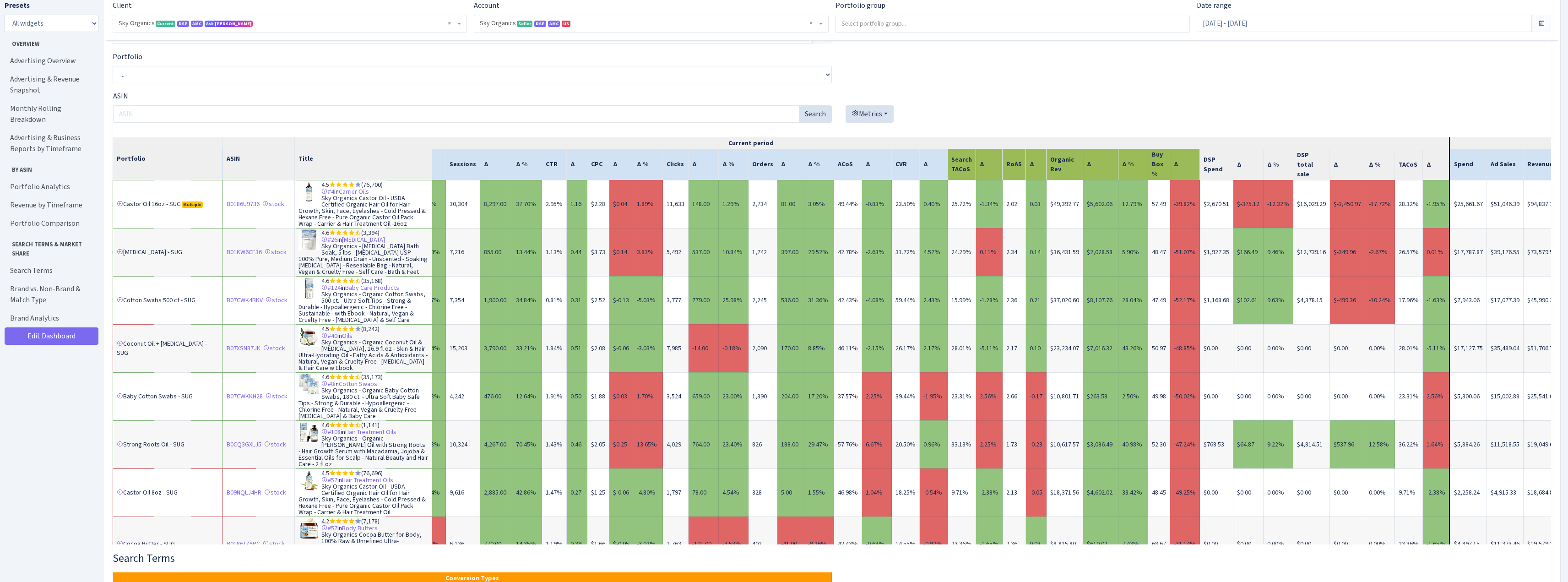
click at [1397, 263] on td "26.57%" at bounding box center [1408, 251] width 28 height 48
